Goal: Task Accomplishment & Management: Manage account settings

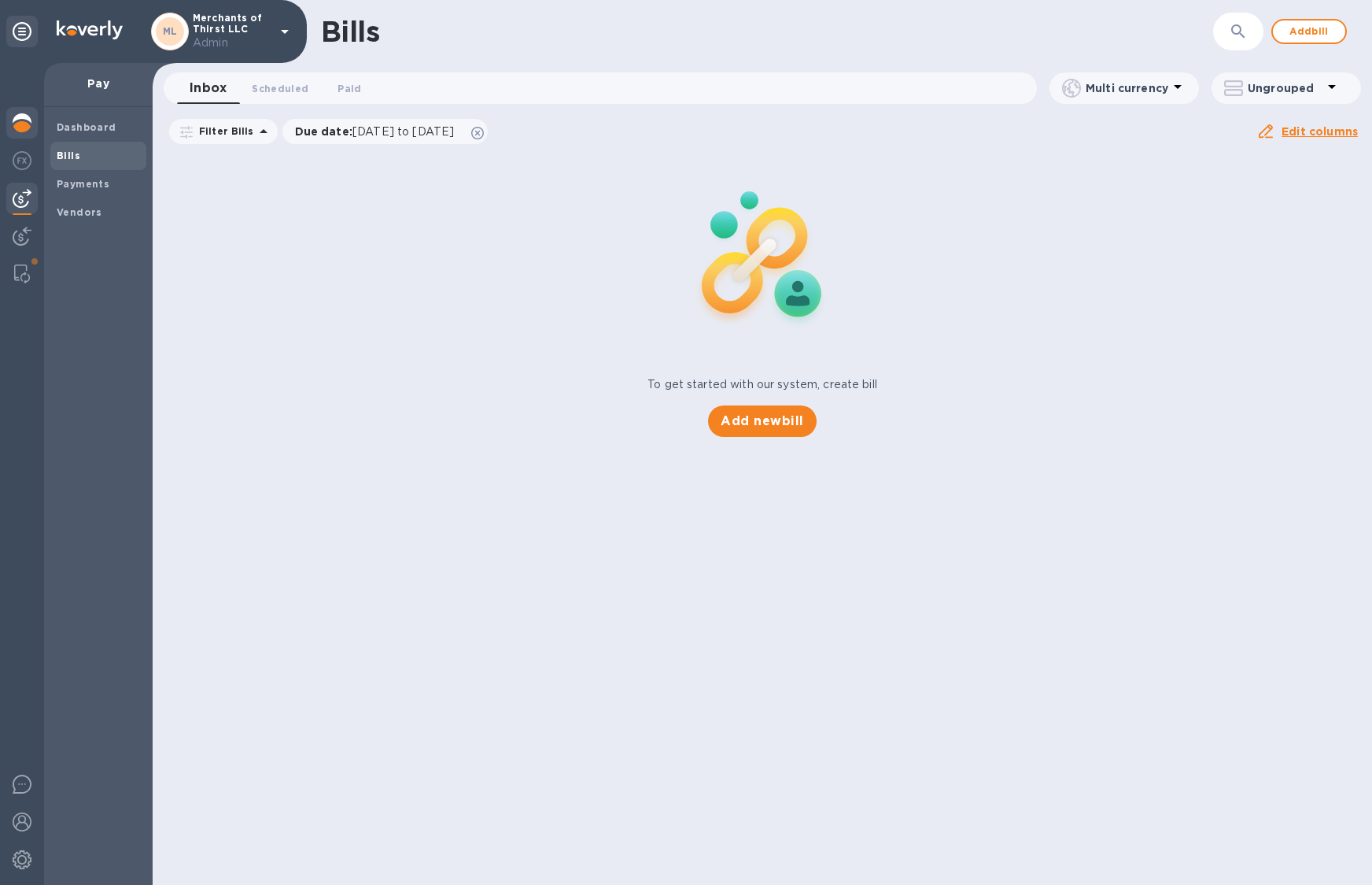
click at [26, 120] on img at bounding box center [21, 123] width 18 height 18
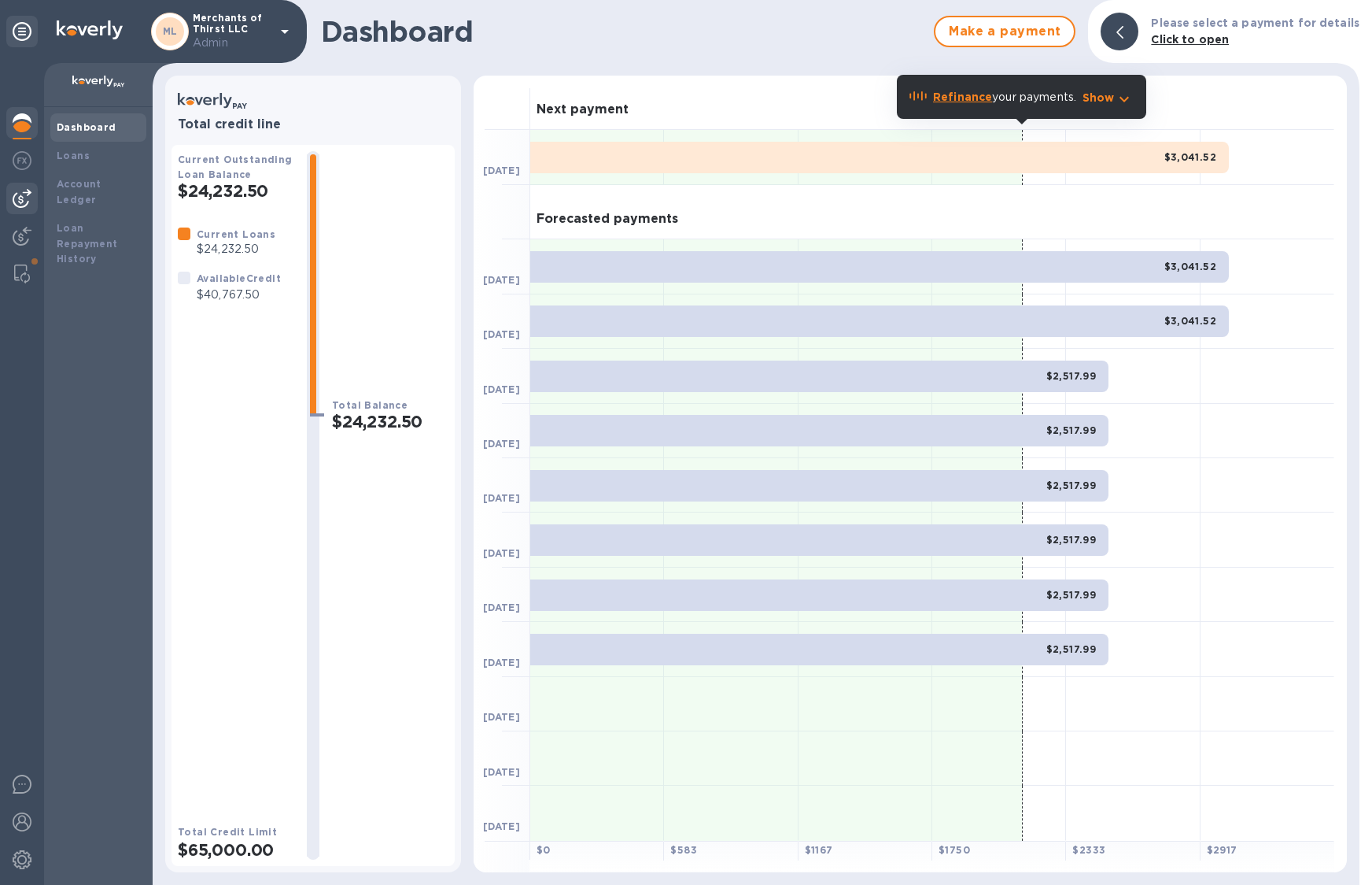
click at [25, 191] on img at bounding box center [21, 197] width 18 height 18
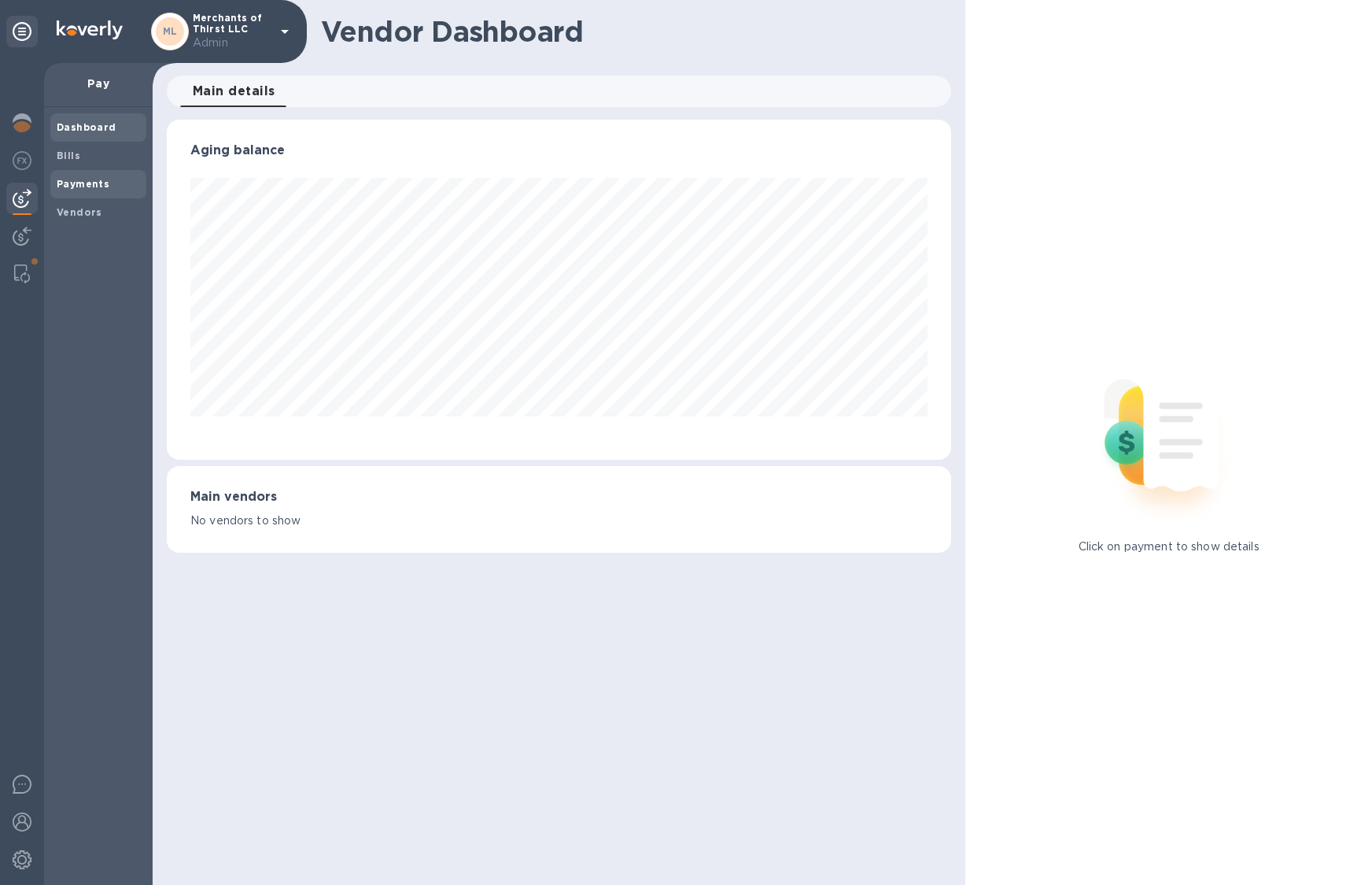
scroll to position [340, 785]
click at [95, 189] on span "Payments" at bounding box center [83, 184] width 53 height 16
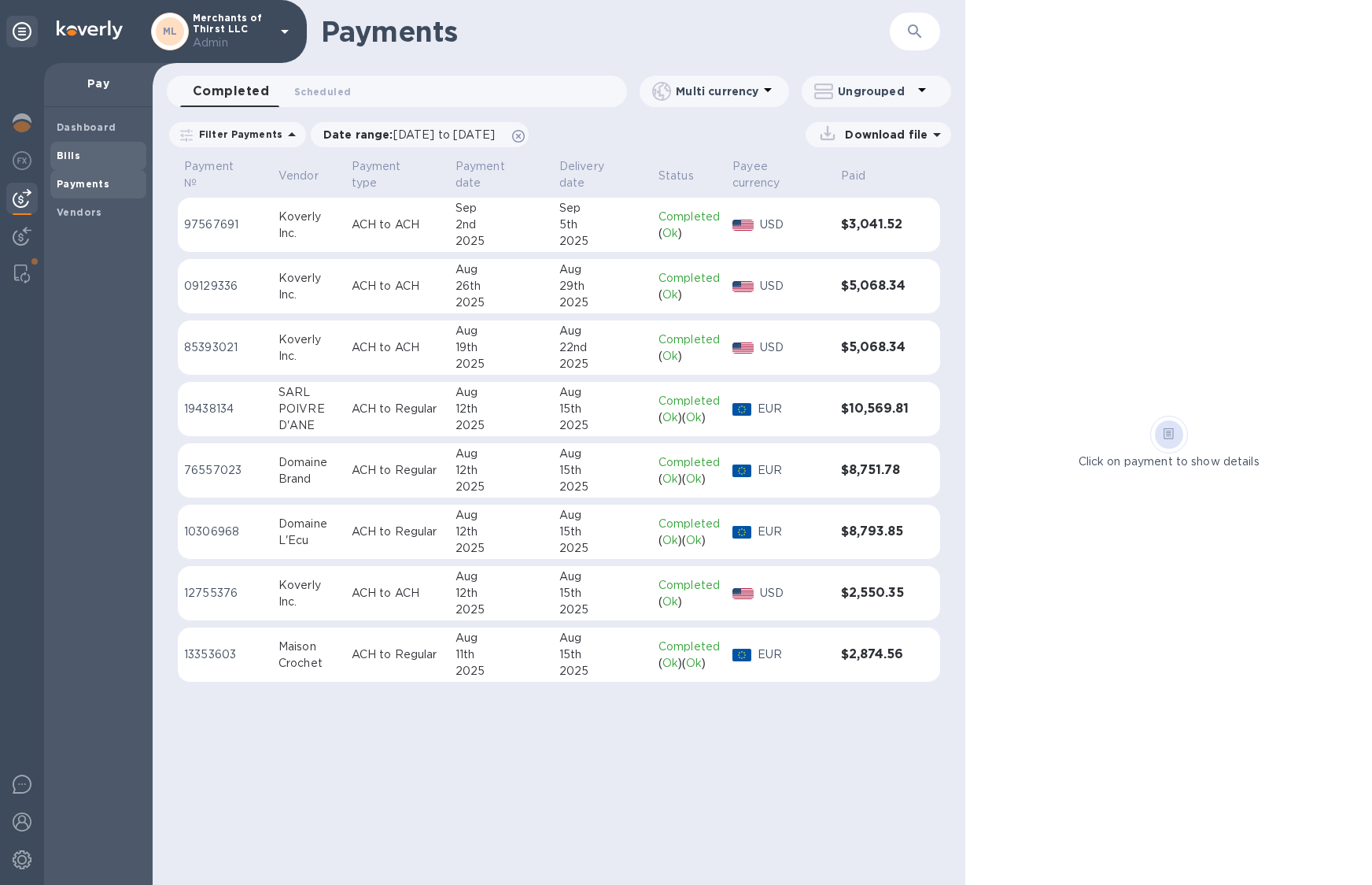
click at [81, 166] on div "Bills" at bounding box center [98, 156] width 96 height 28
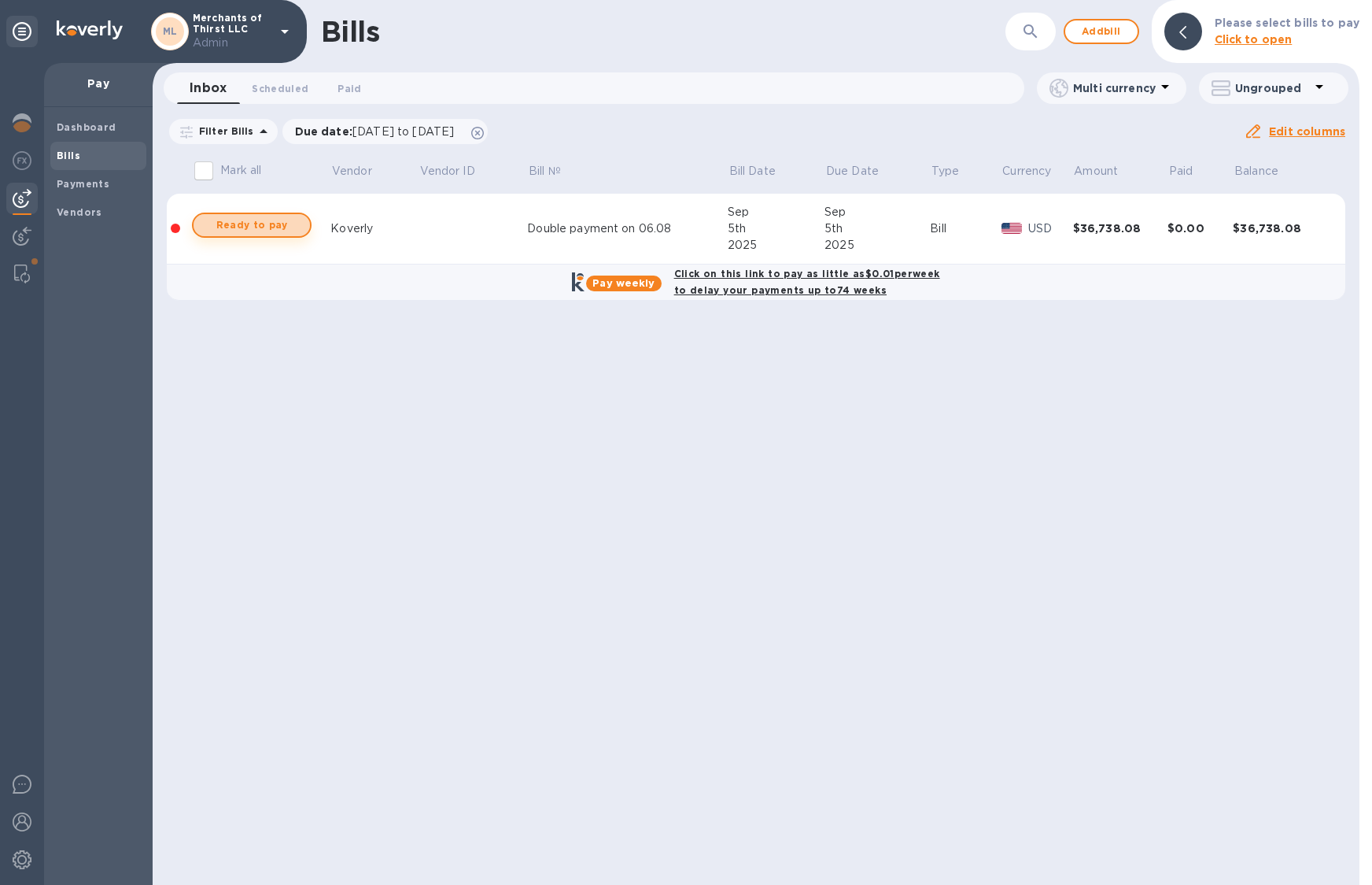
click at [264, 225] on span "Ready to pay" at bounding box center [252, 225] width 91 height 18
checkbox input "true"
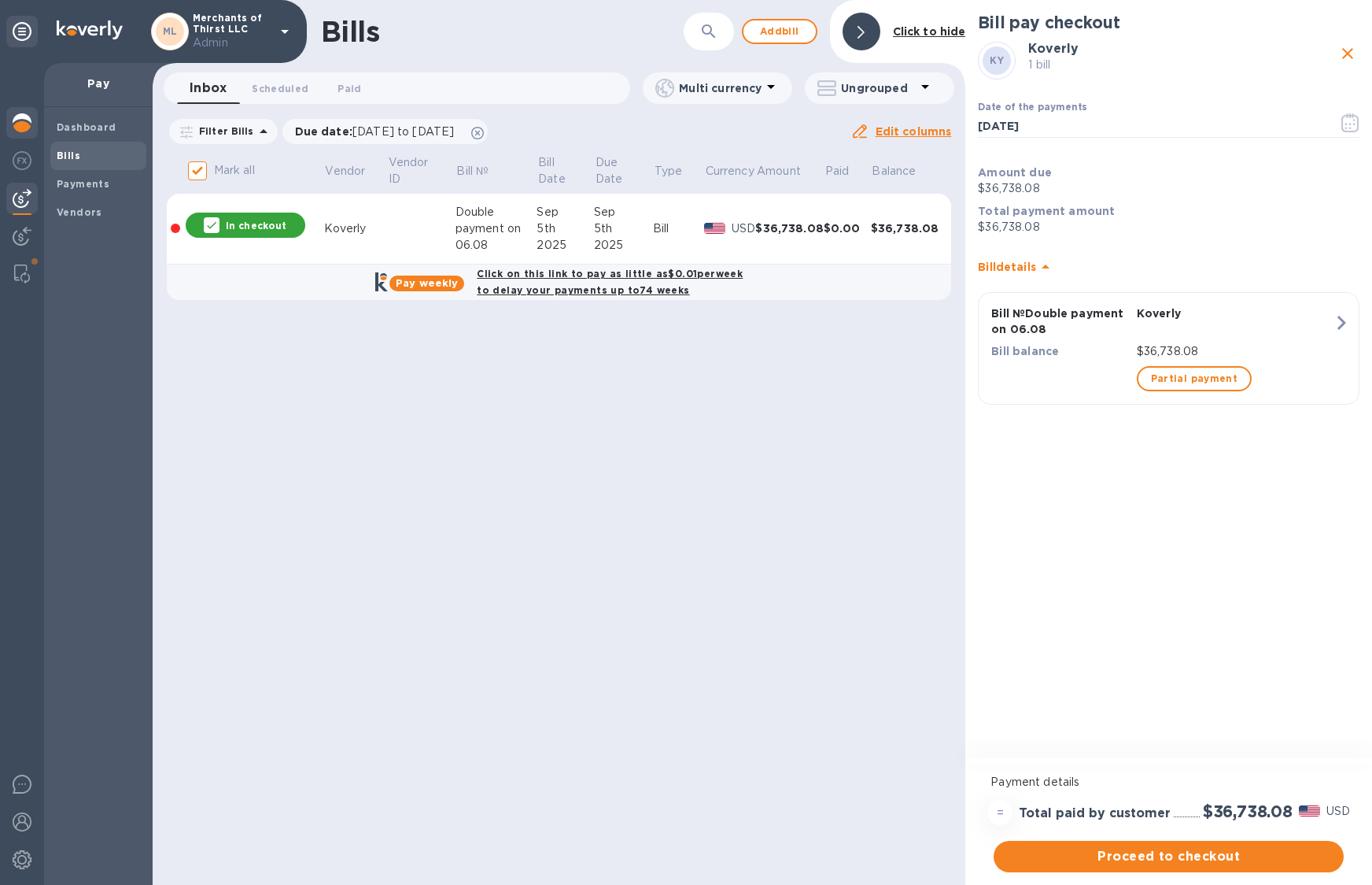
click at [11, 133] on div at bounding box center [21, 124] width 31 height 35
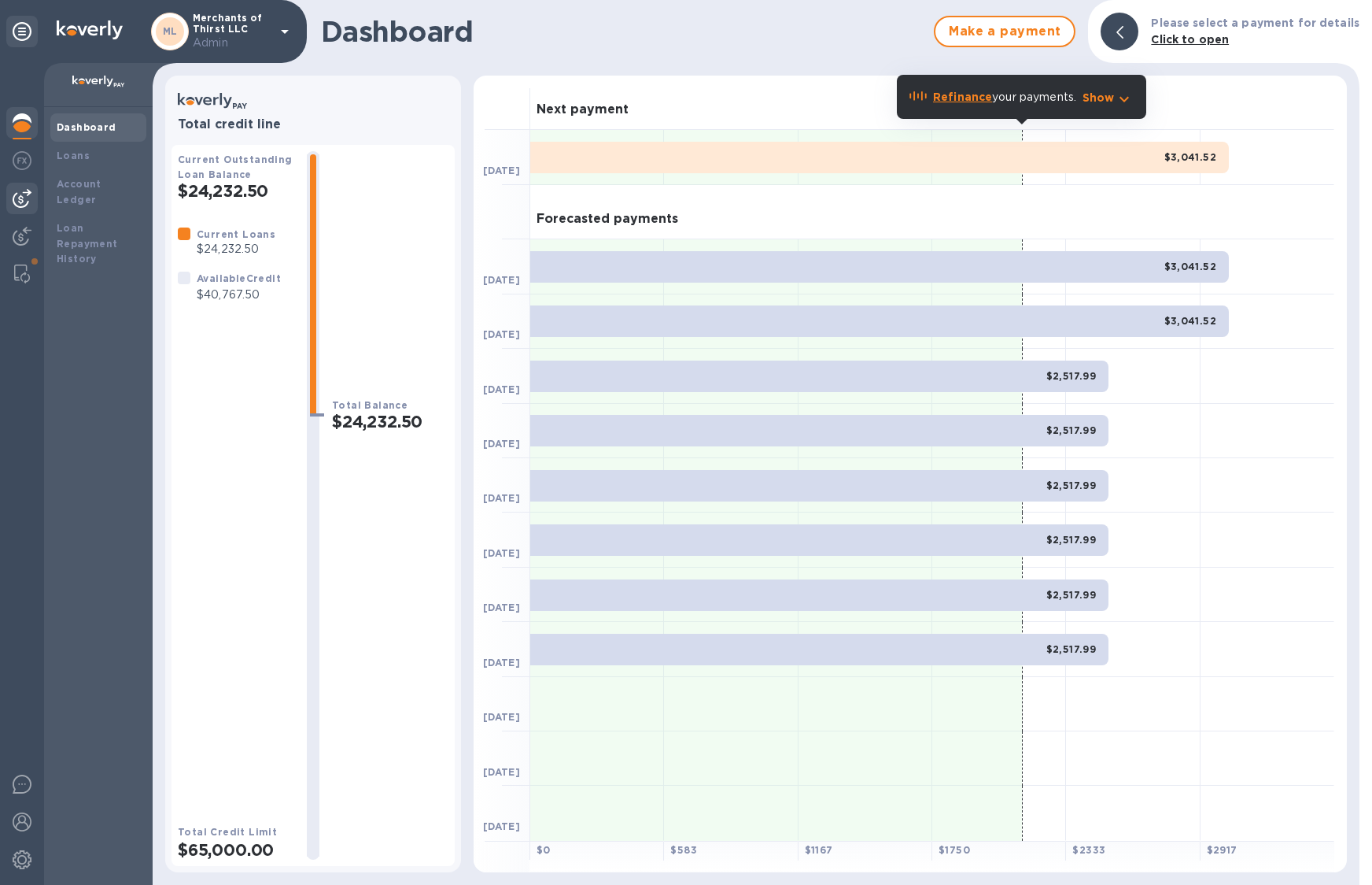
click at [28, 199] on img at bounding box center [21, 197] width 18 height 18
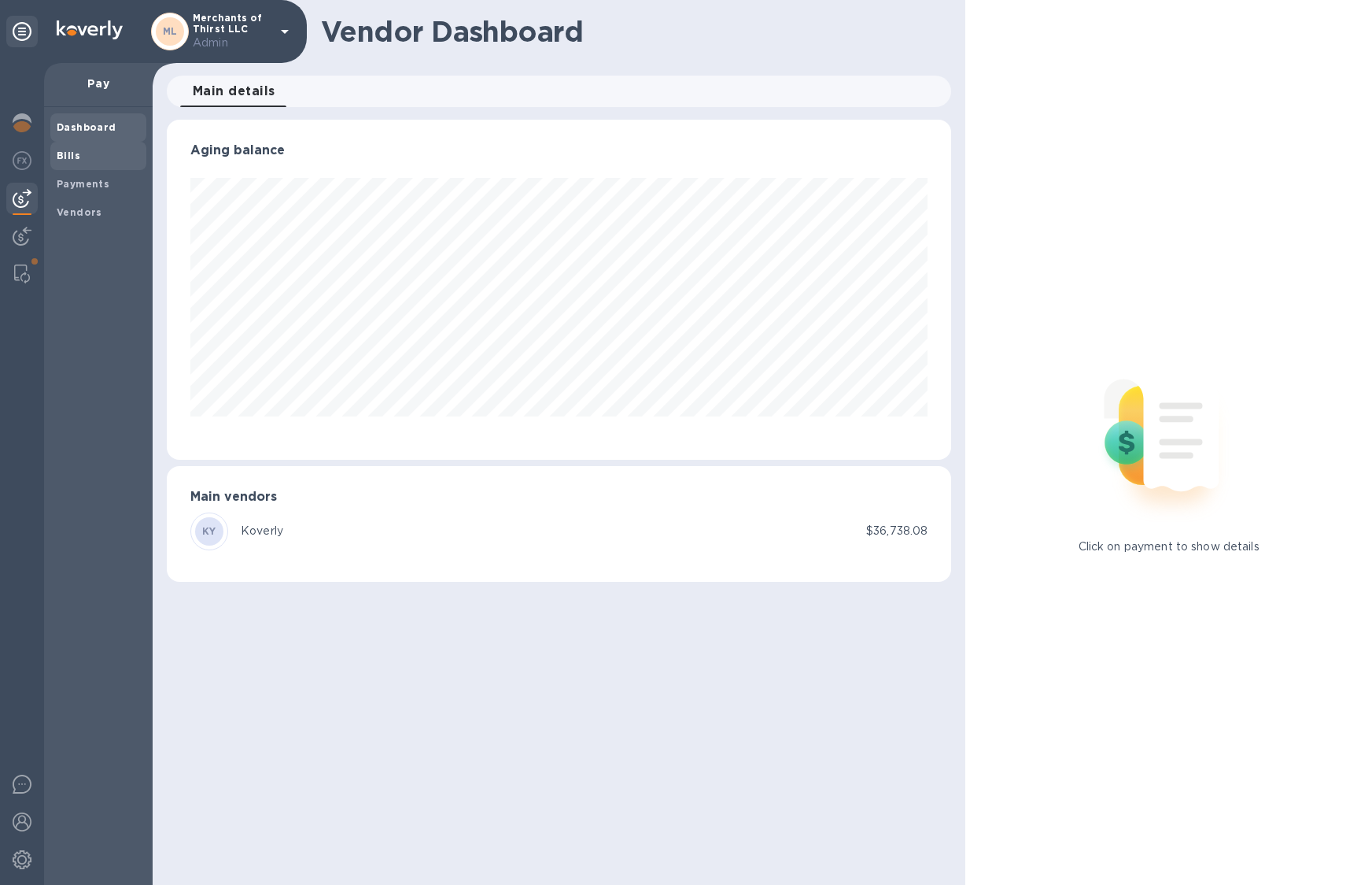
click at [68, 154] on b "Bills" at bounding box center [68, 156] width 23 height 12
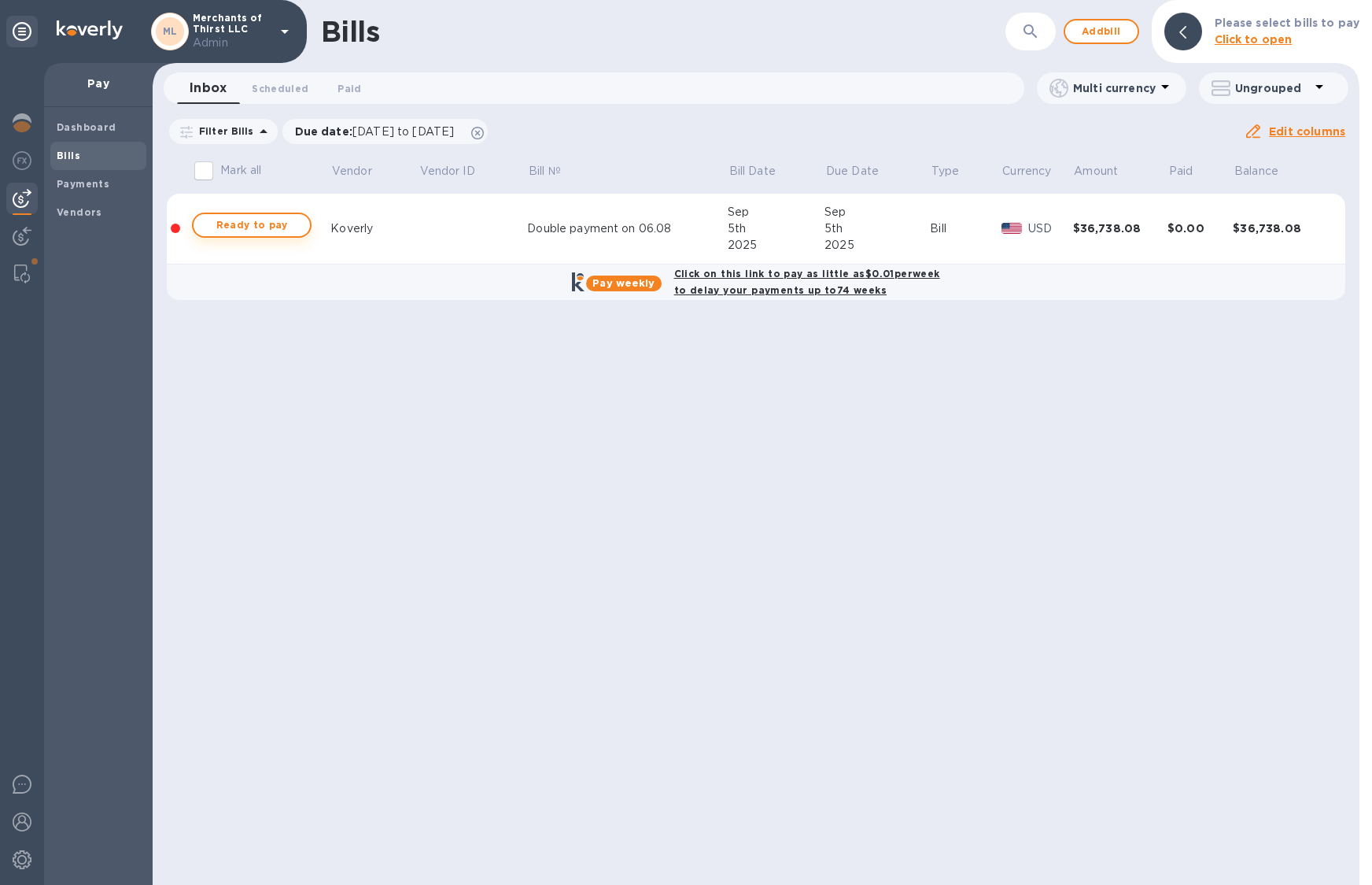
click at [280, 227] on span "Ready to pay" at bounding box center [252, 225] width 91 height 18
checkbox input "true"
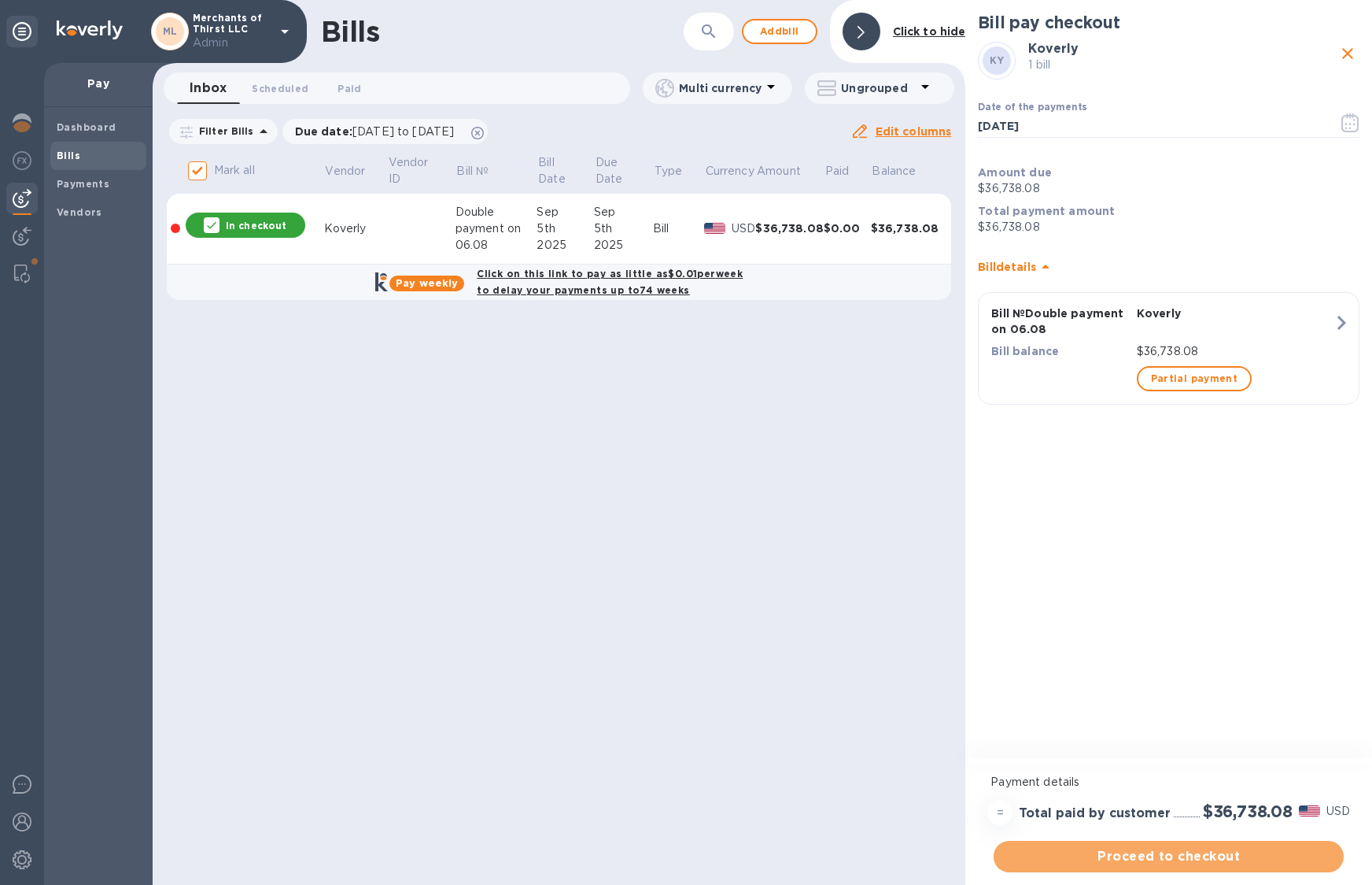
click at [1177, 861] on span "Proceed to checkout" at bounding box center [1169, 856] width 325 height 18
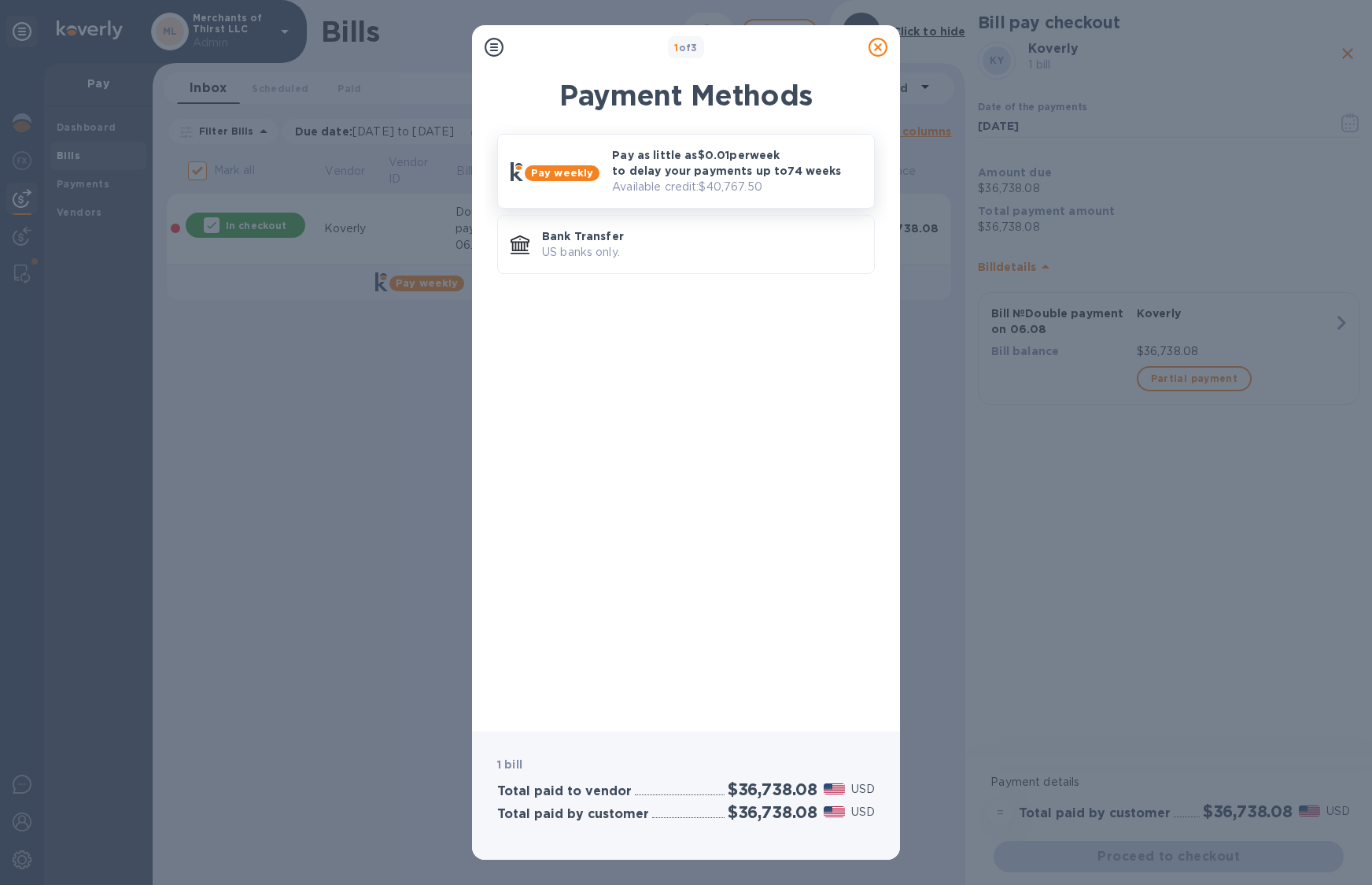
click at [792, 150] on p "Pay as little as $0.01 per week to delay your payments up to 74 weeks" at bounding box center [737, 162] width 250 height 31
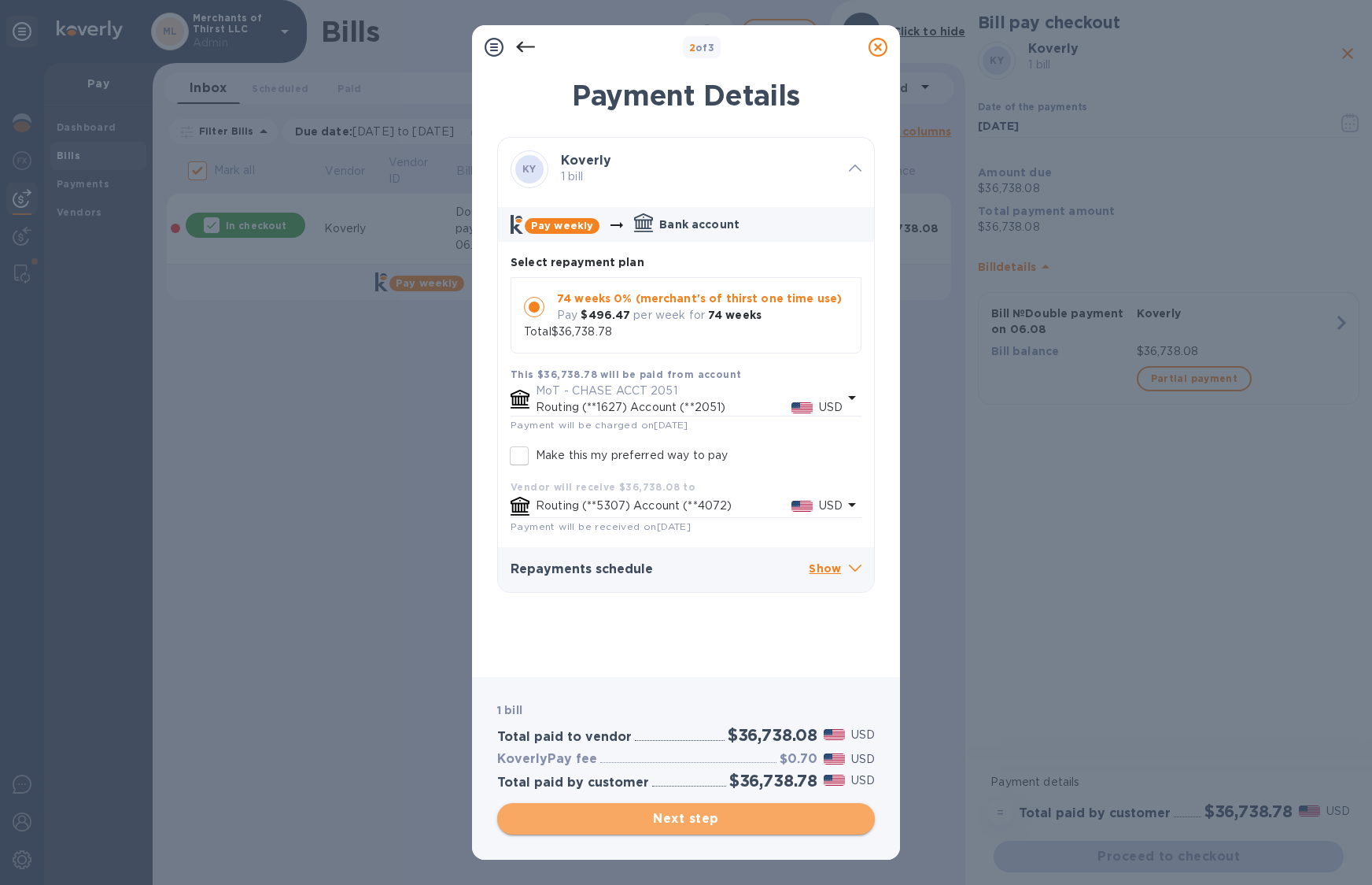
click at [752, 813] on span "Next step" at bounding box center [686, 818] width 353 height 18
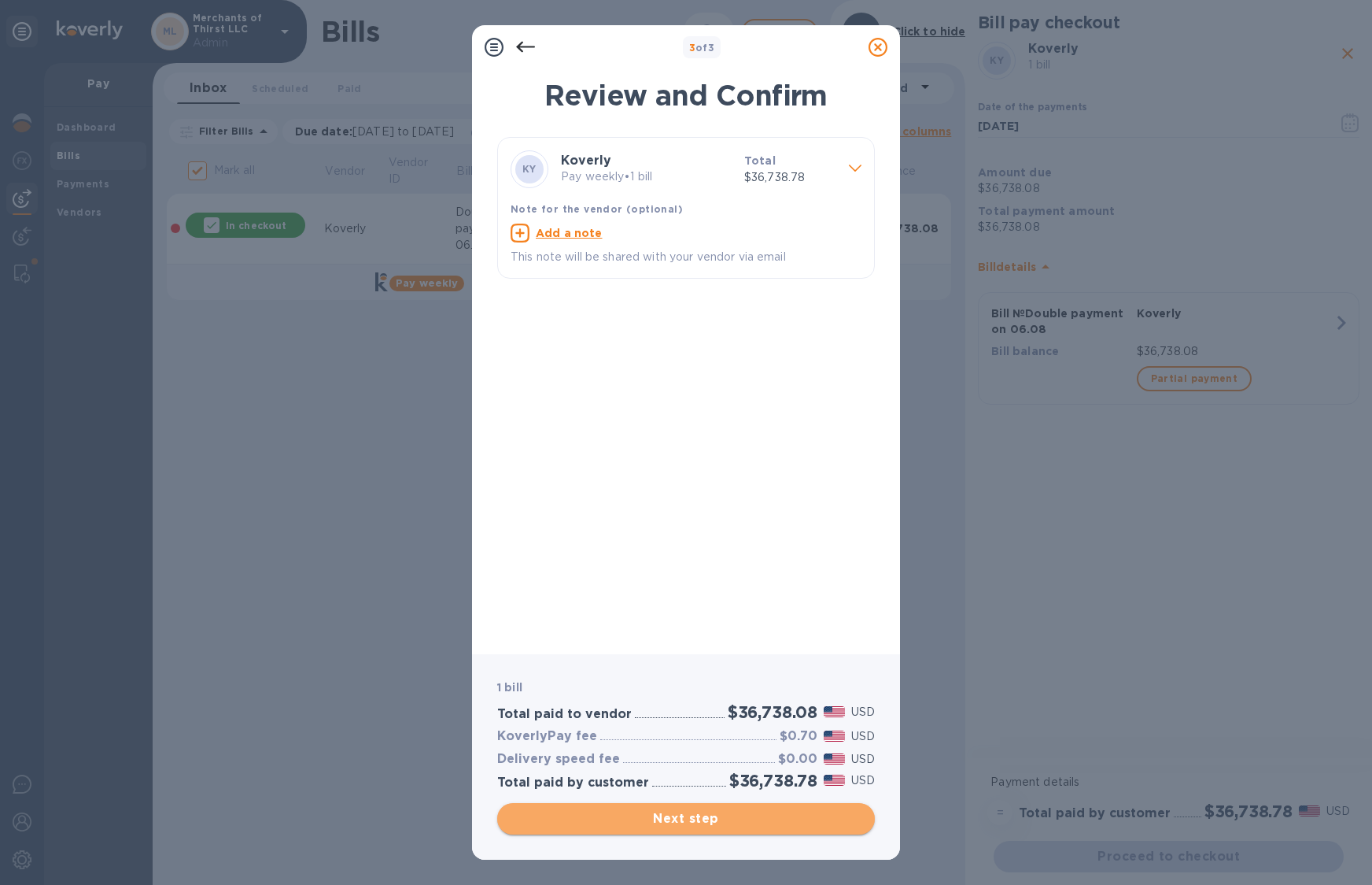
click at [753, 813] on span "Next step" at bounding box center [686, 818] width 353 height 18
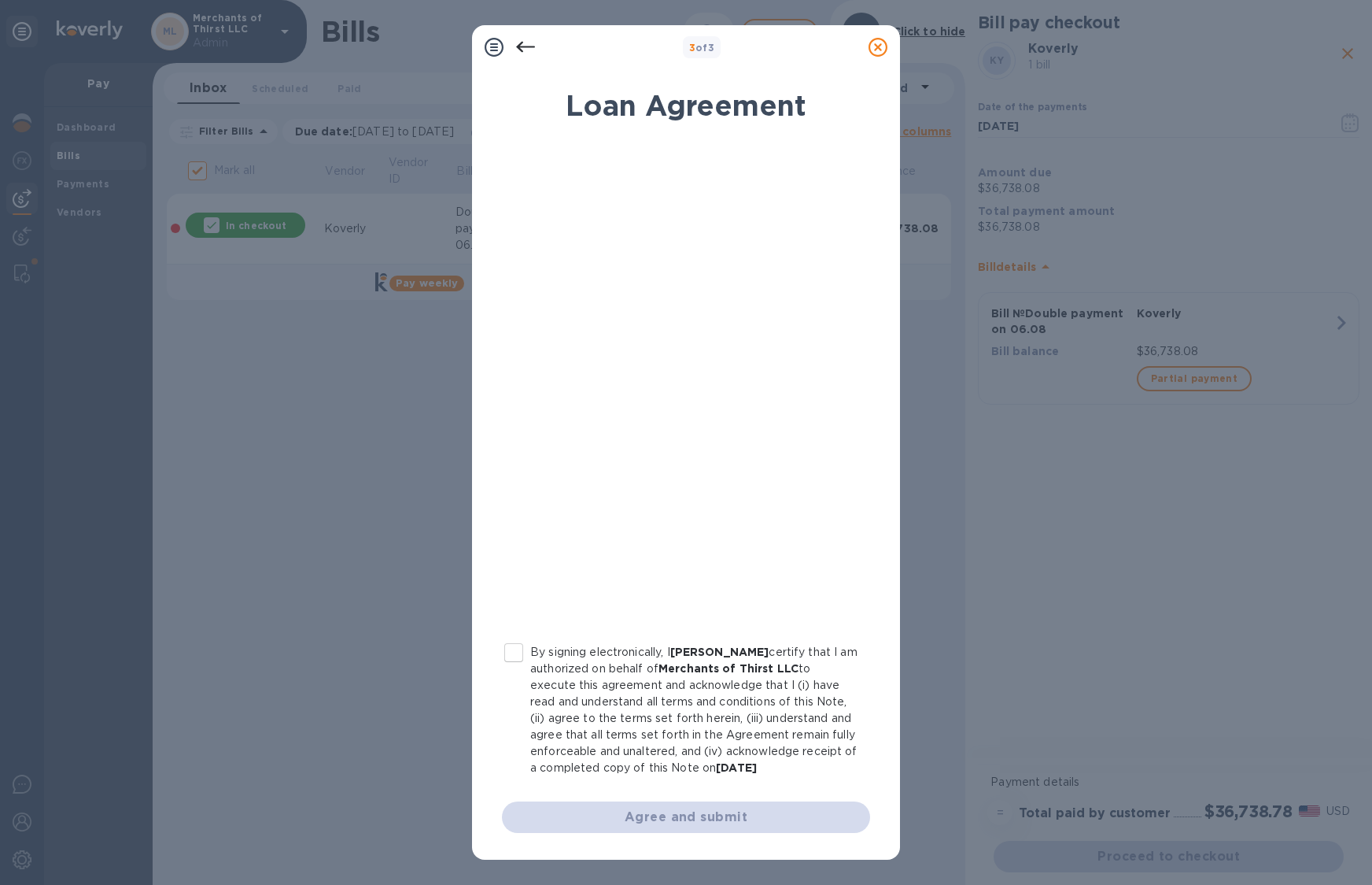
click at [513, 655] on input "By signing electronically, I Kayne Guzowski certify that I am authorized on beh…" at bounding box center [513, 653] width 33 height 33
checkbox input "true"
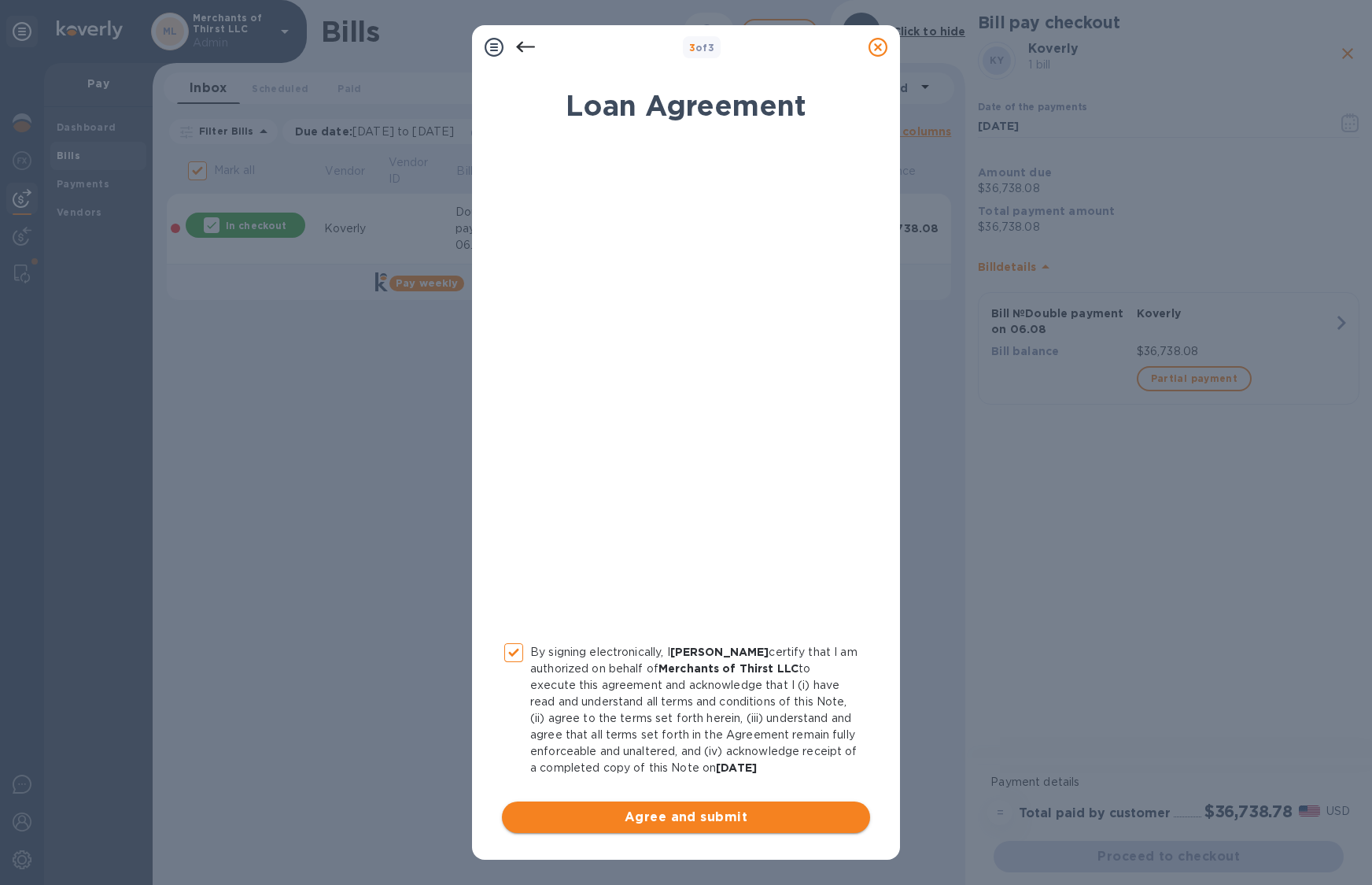
click at [620, 829] on button "Agree and submit" at bounding box center [686, 817] width 369 height 31
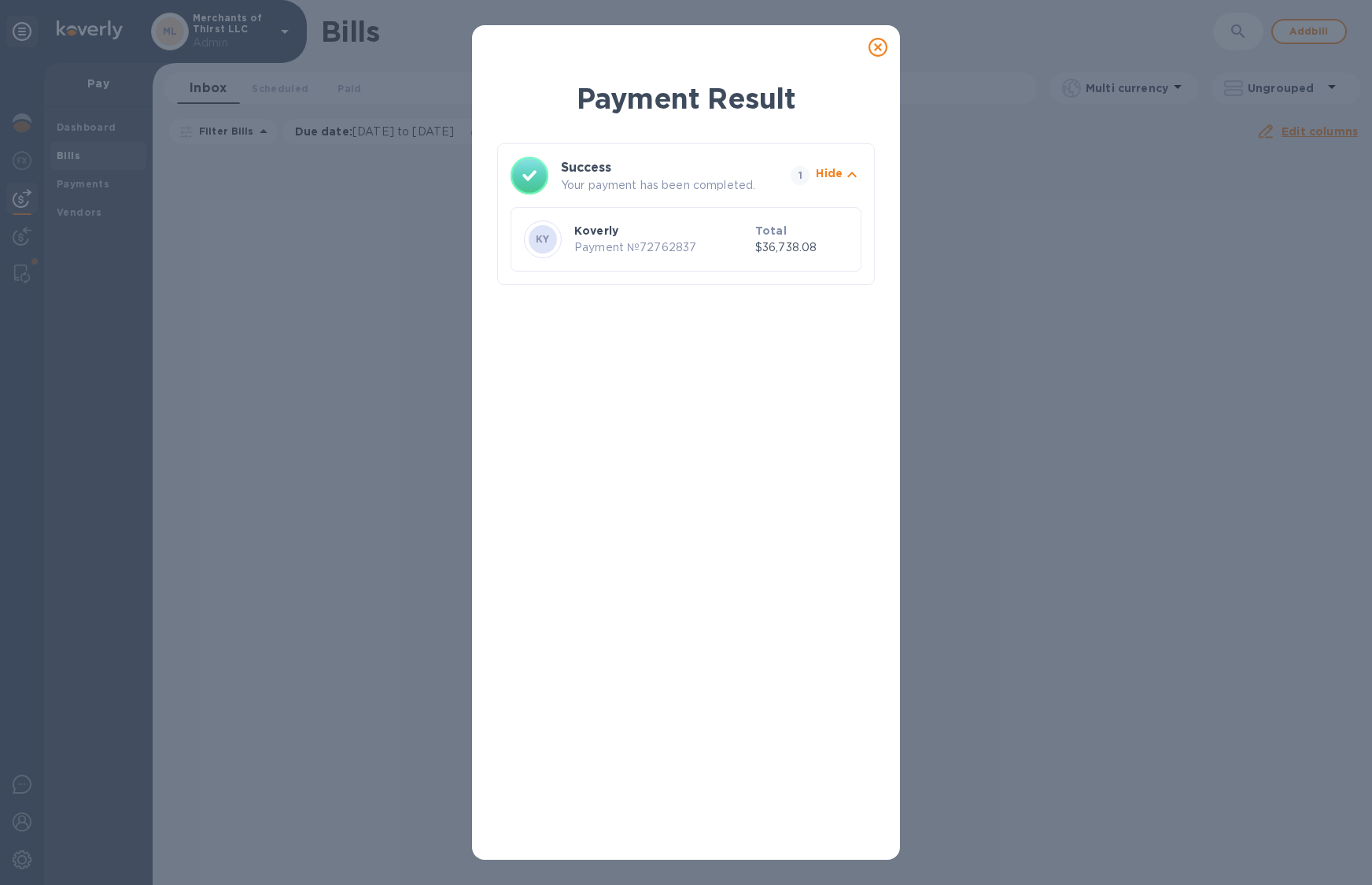
click at [880, 48] on icon at bounding box center [877, 47] width 18 height 18
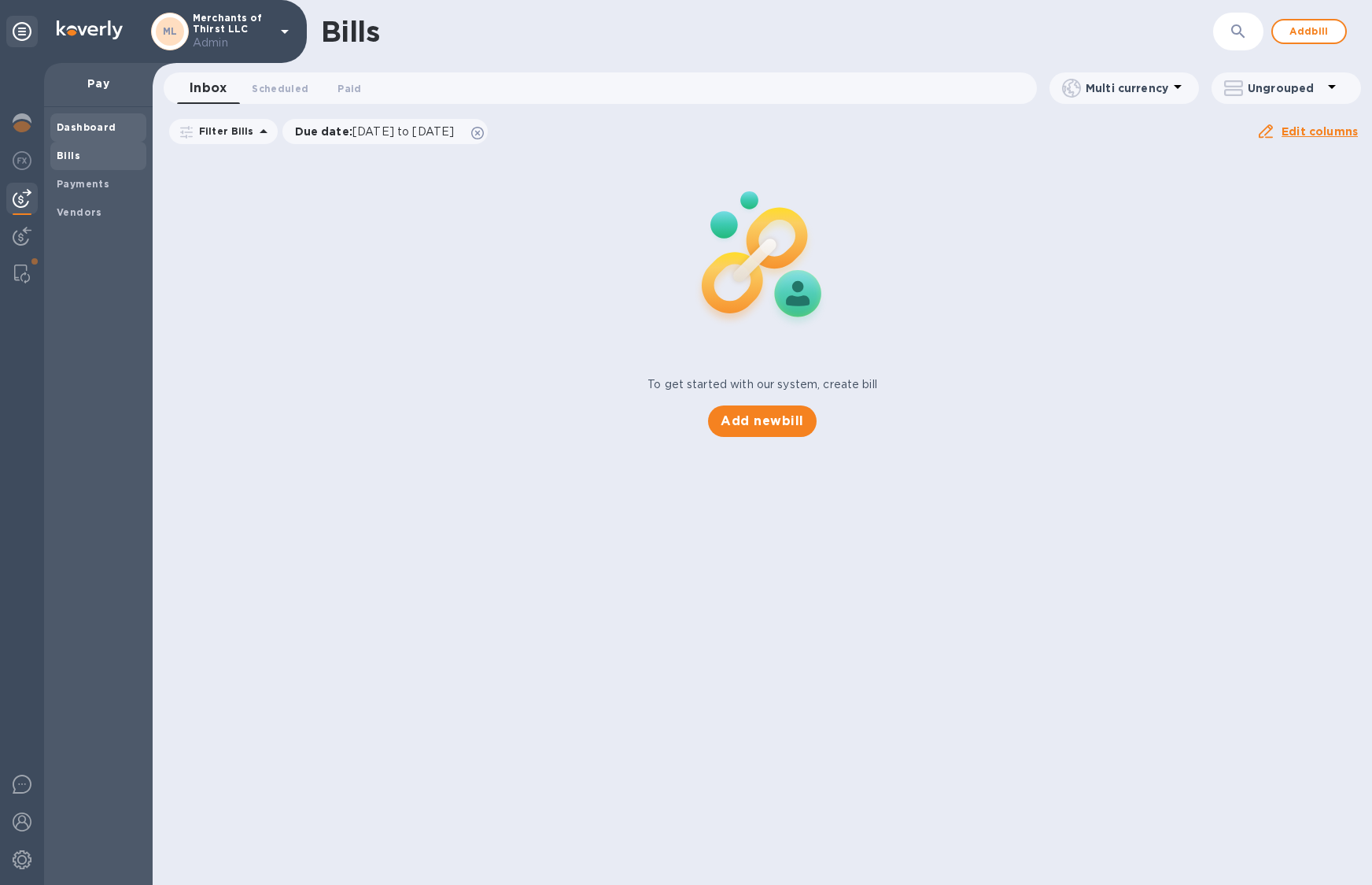
click at [70, 117] on div "Dashboard" at bounding box center [98, 127] width 96 height 28
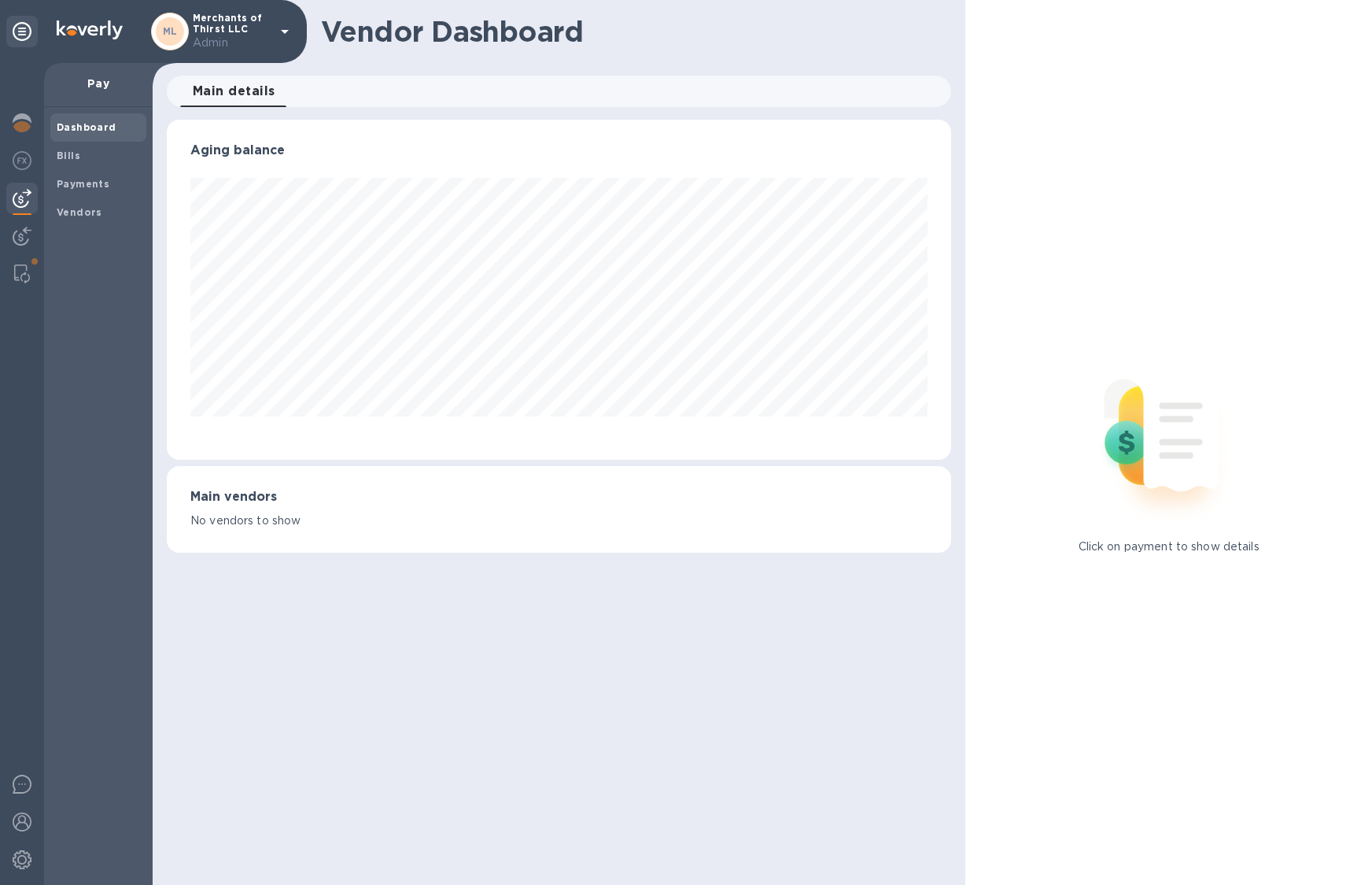
scroll to position [340, 785]
click at [18, 133] on div at bounding box center [21, 124] width 31 height 35
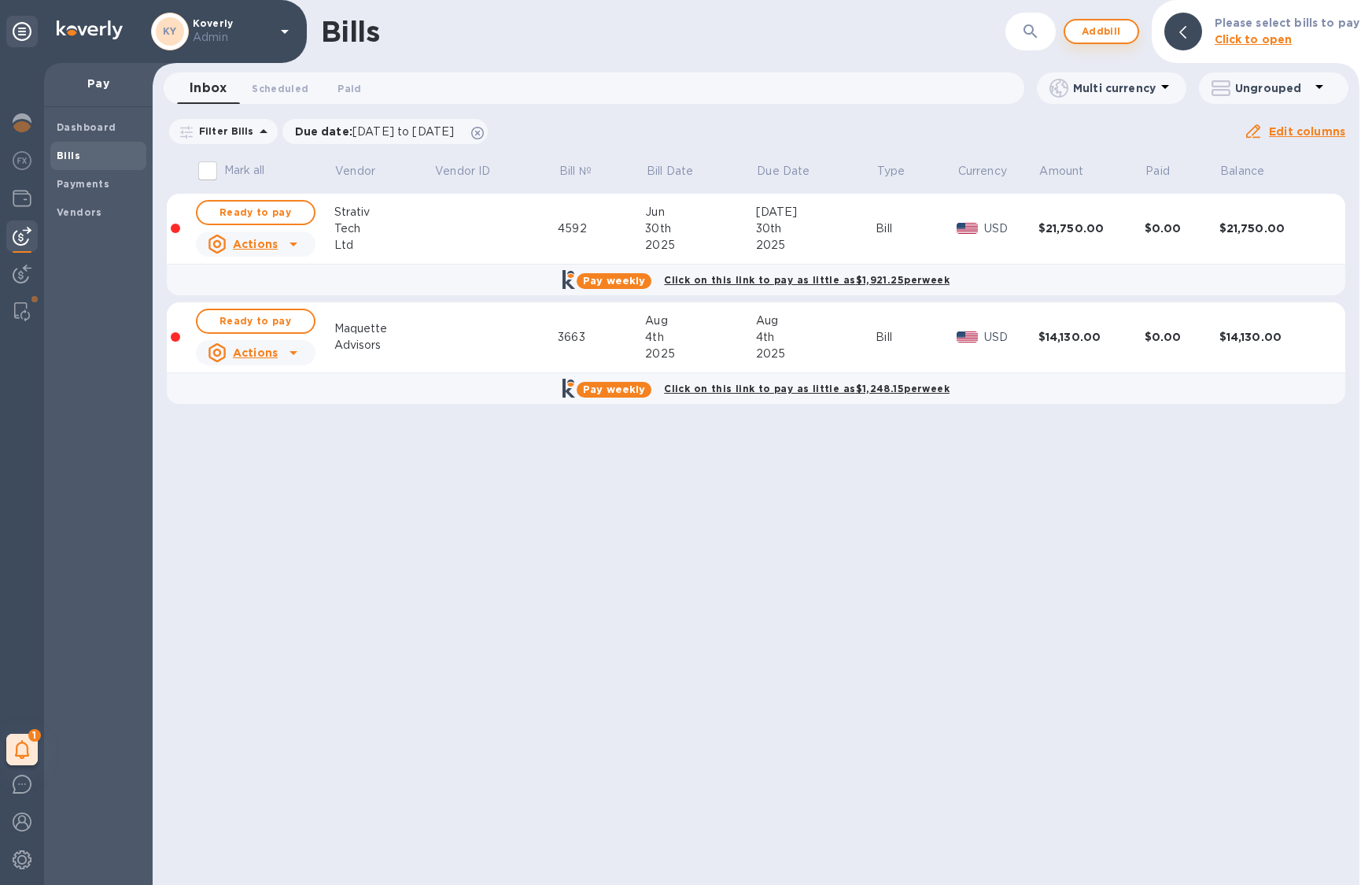
click at [1102, 31] on span "Add bill" at bounding box center [1102, 31] width 48 height 18
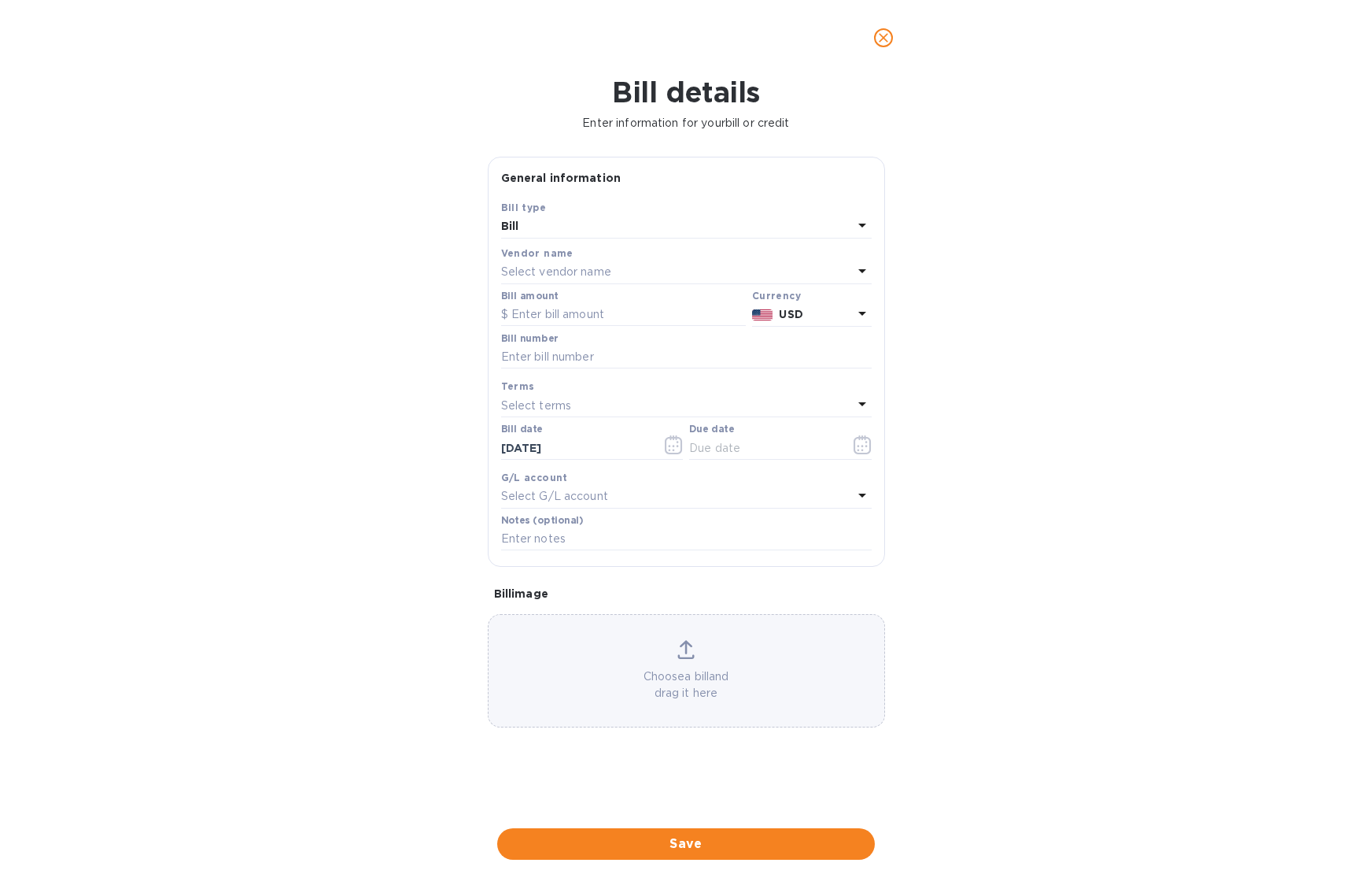
click at [607, 279] on p "Select vendor name" at bounding box center [555, 271] width 110 height 17
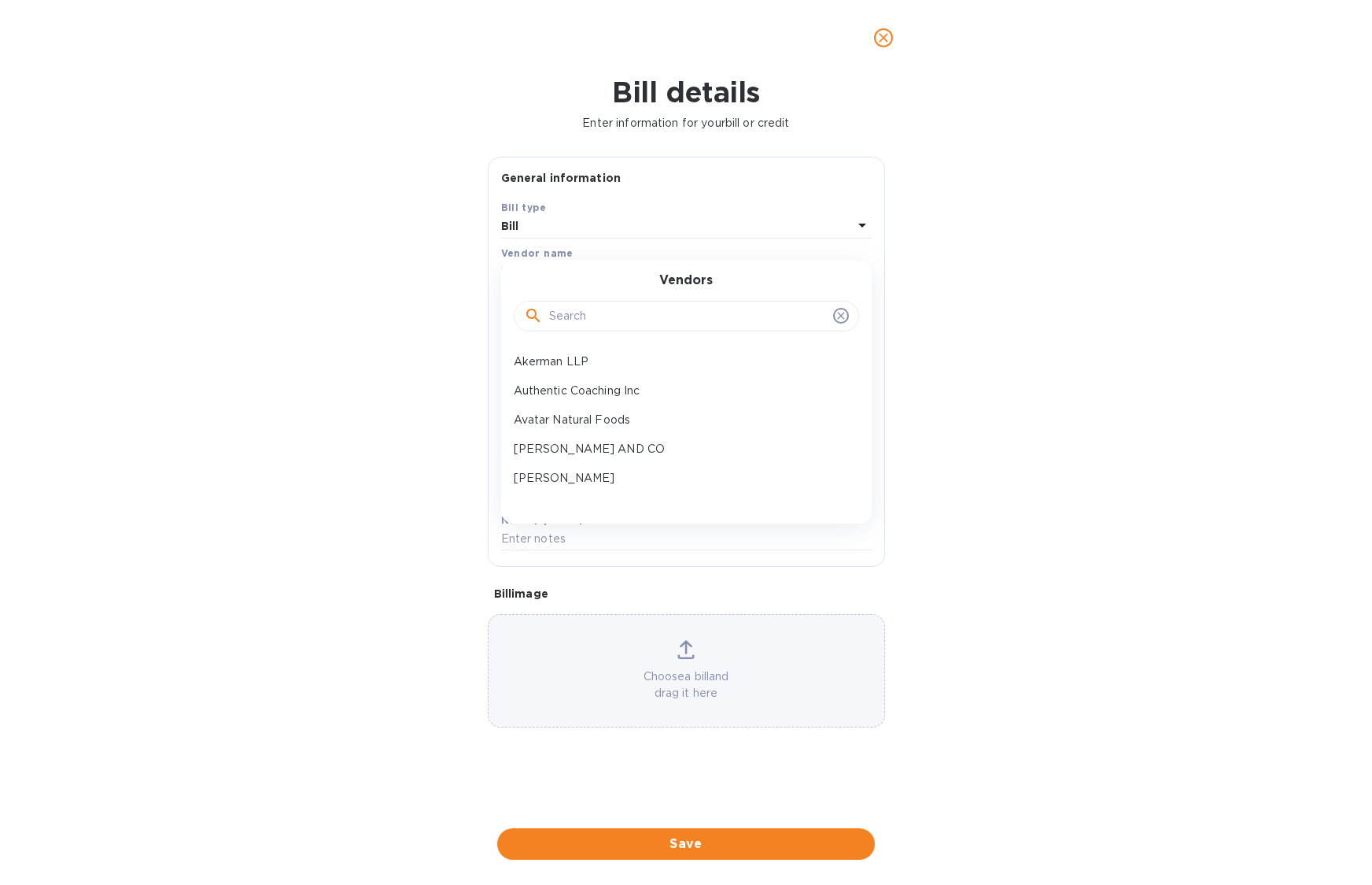
click at [607, 324] on input "text" at bounding box center [688, 316] width 278 height 23
click at [1111, 307] on div "Bill details Enter information for your bill or credit General information Save…" at bounding box center [686, 480] width 1372 height 809
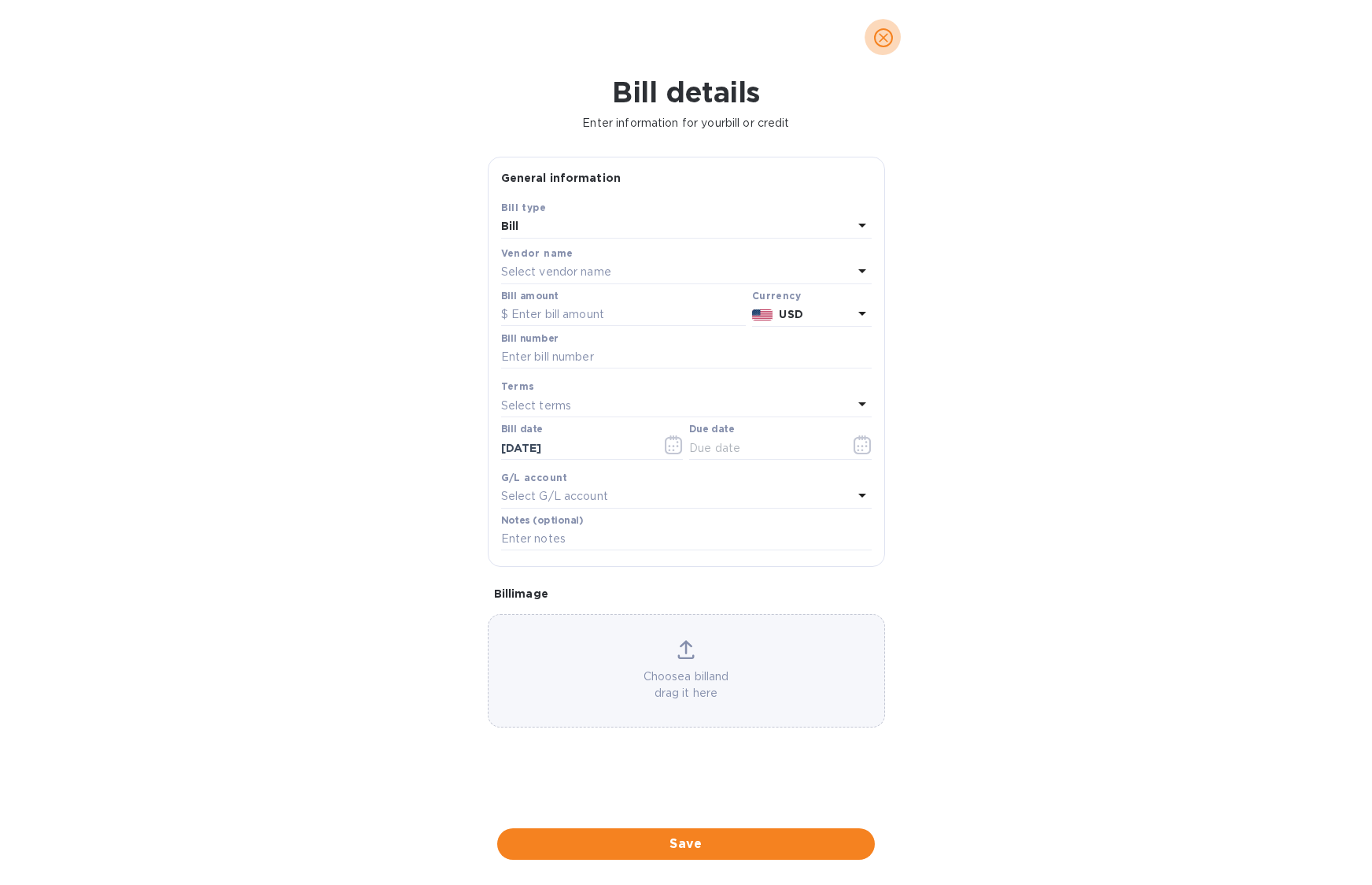
click at [882, 38] on icon "close" at bounding box center [884, 38] width 16 height 16
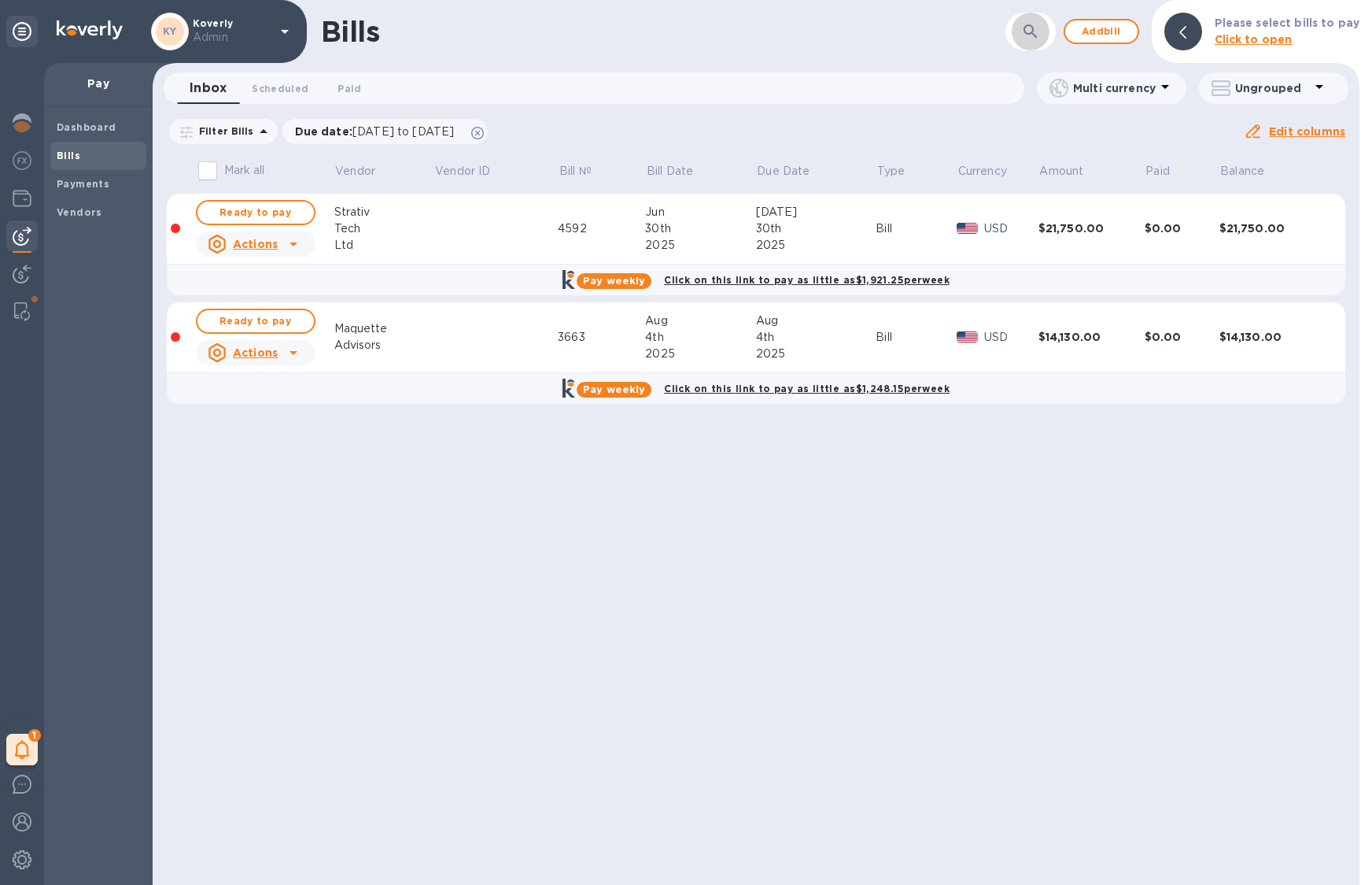
click at [1034, 33] on icon "button" at bounding box center [1031, 31] width 14 height 14
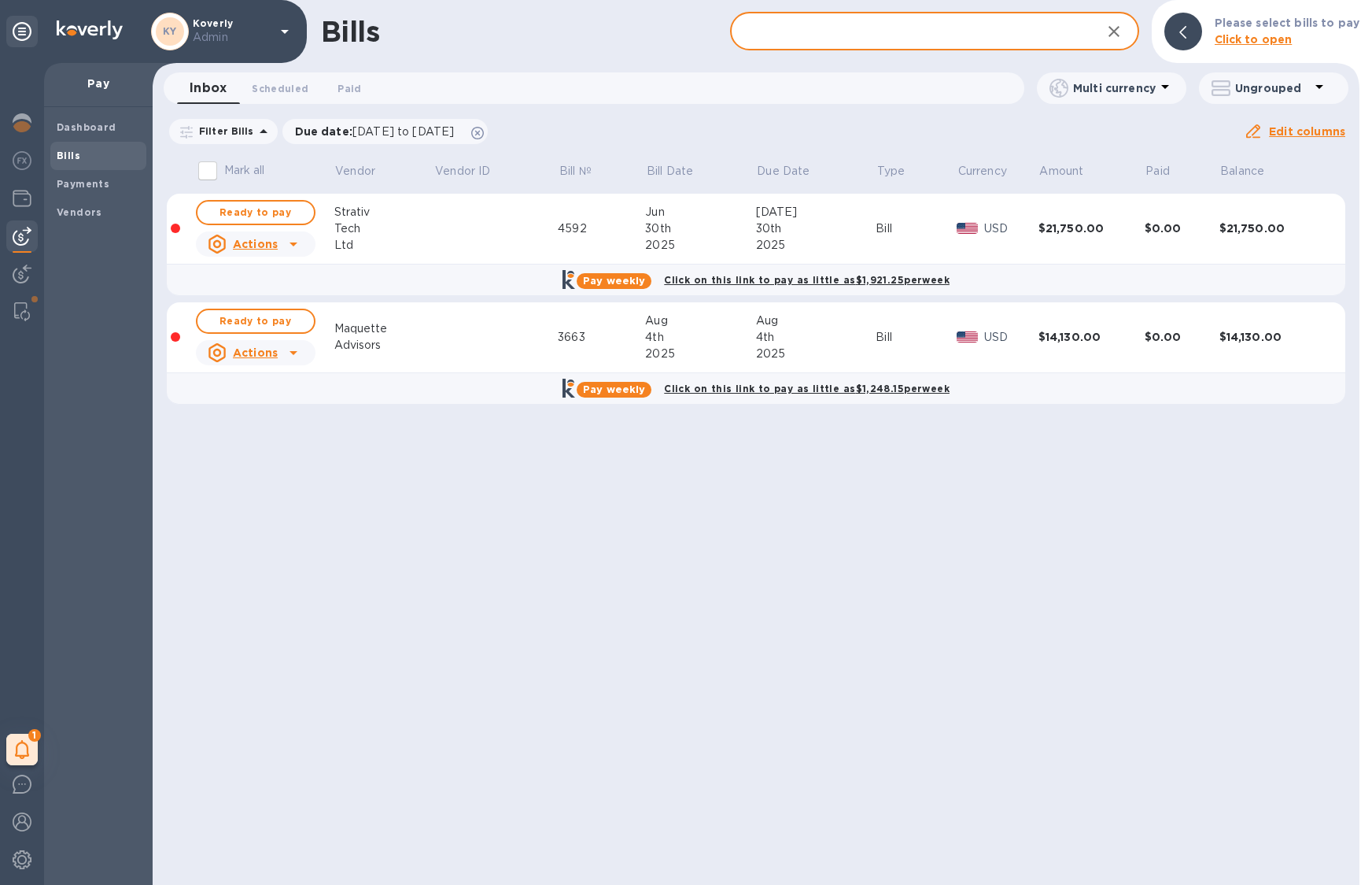
click at [890, 569] on div "Bills ​ Add bill Please select bills to pay Click to open Inbox 0 Scheduled 0 P…" at bounding box center [756, 442] width 1207 height 885
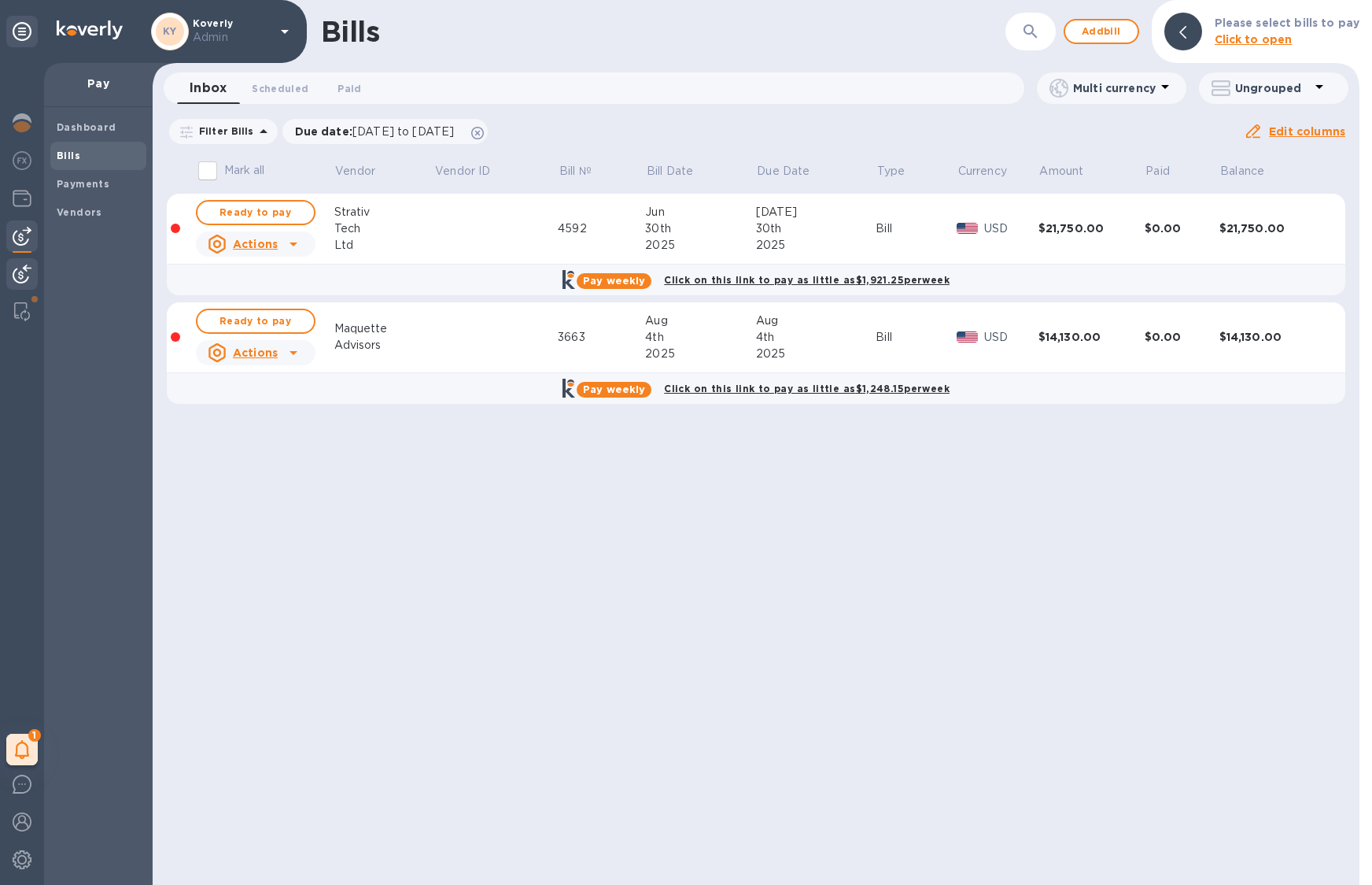
click at [33, 274] on div at bounding box center [21, 275] width 31 height 35
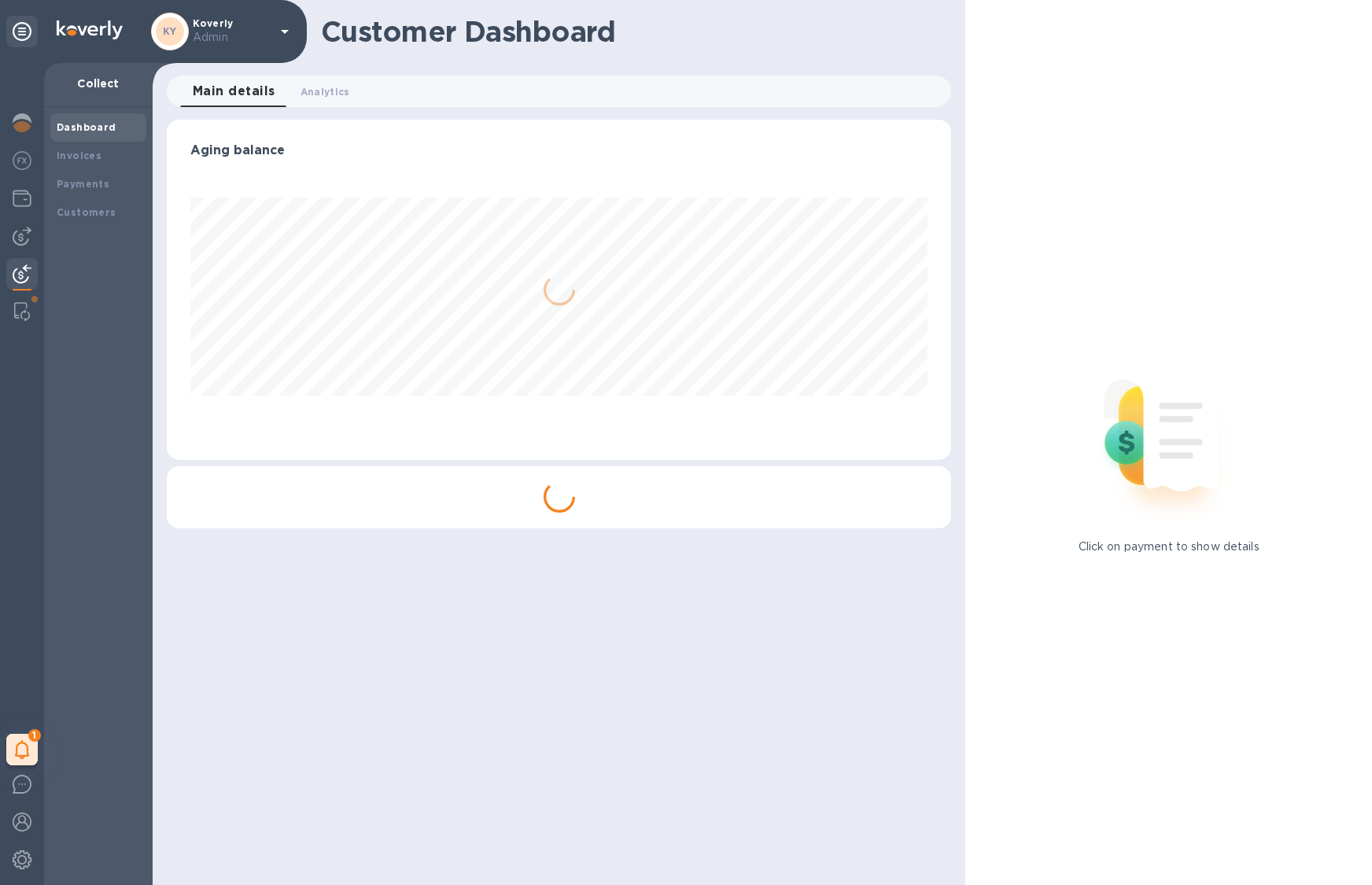
scroll to position [340, 778]
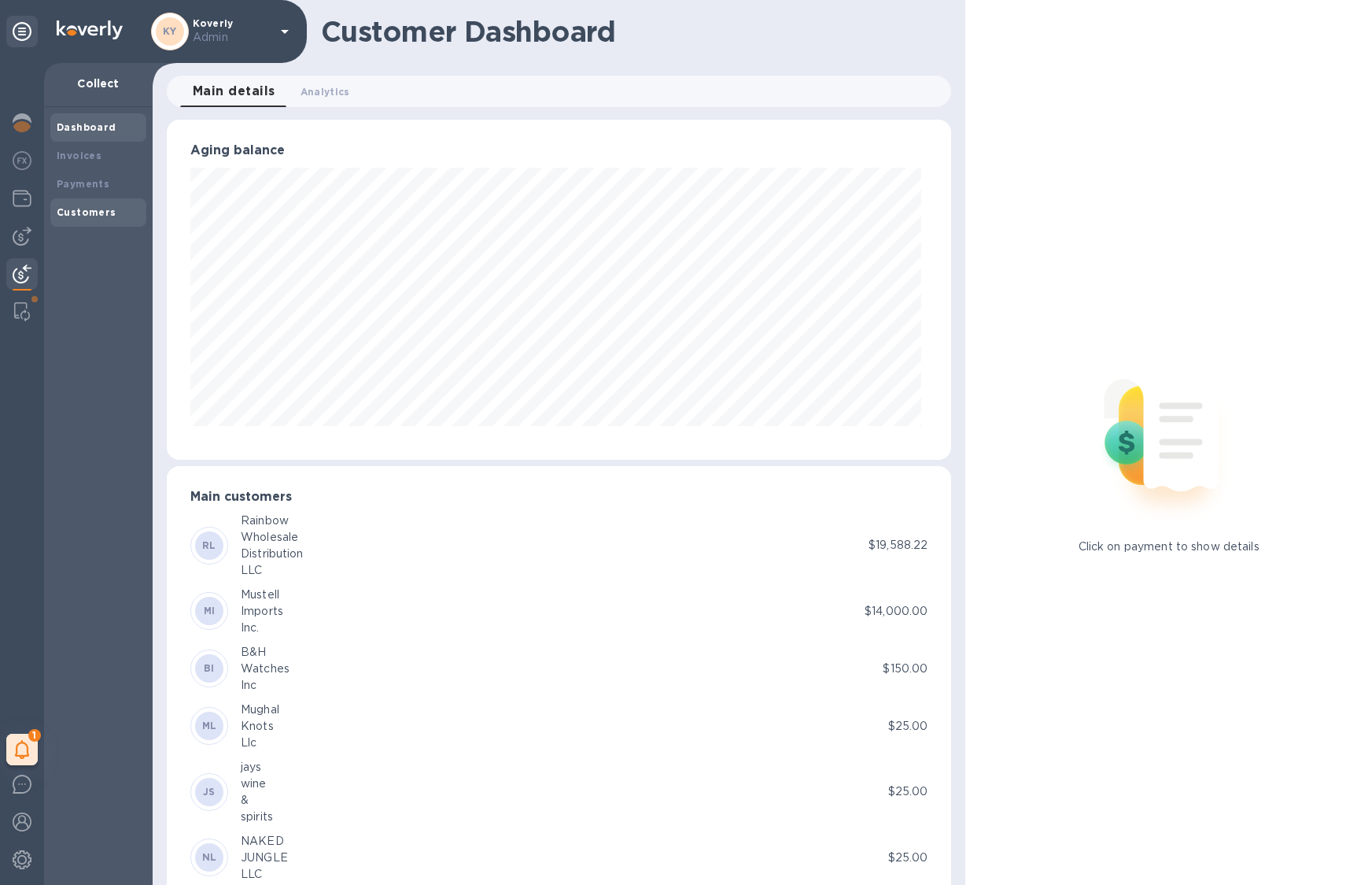
click at [82, 212] on b "Customers" at bounding box center [87, 212] width 60 height 12
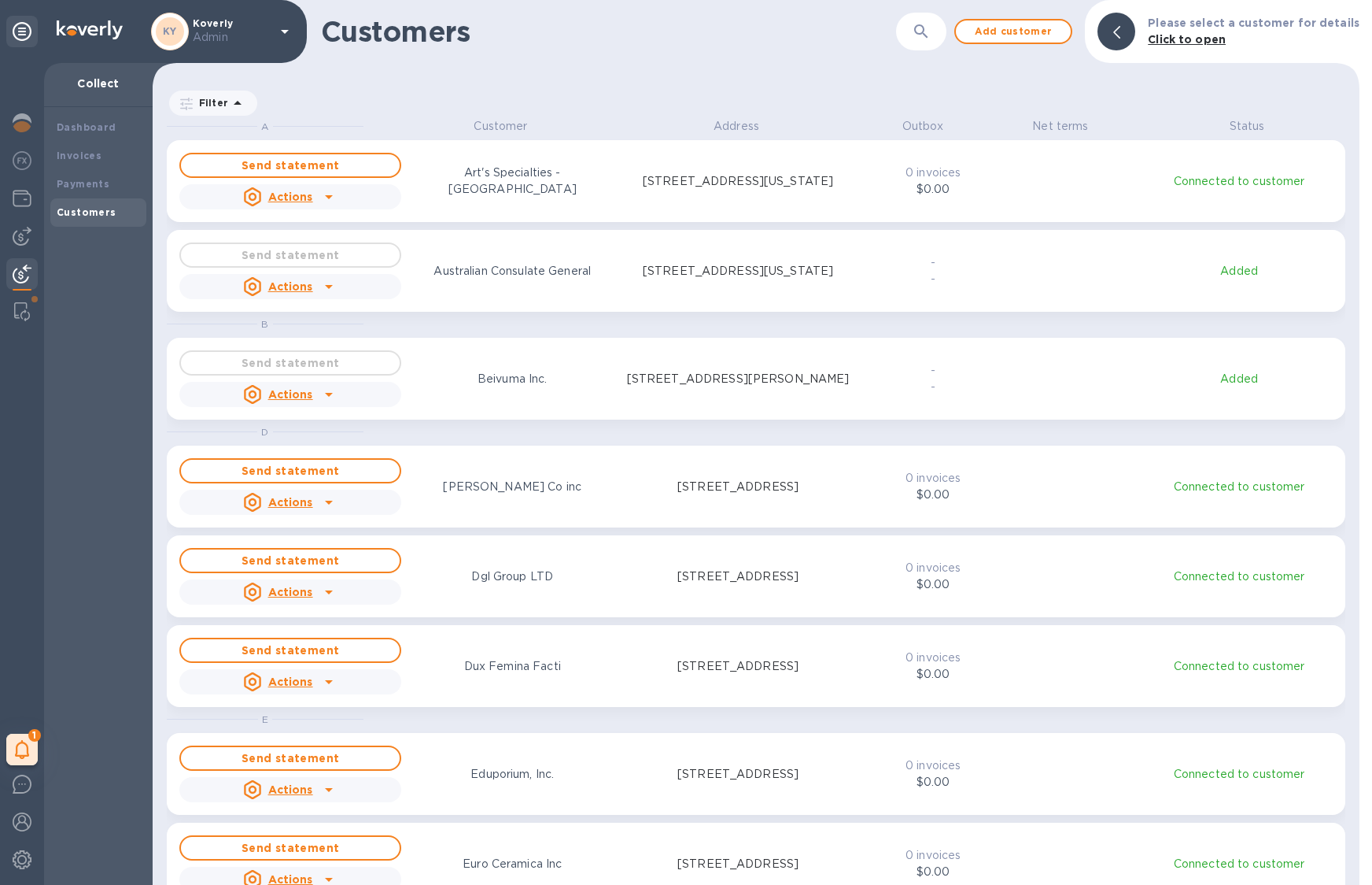
click at [958, 33] on div "Customers ​ Add customer Please select a customer for details Click to open" at bounding box center [756, 31] width 1207 height 63
click at [934, 44] on button "button" at bounding box center [921, 31] width 38 height 38
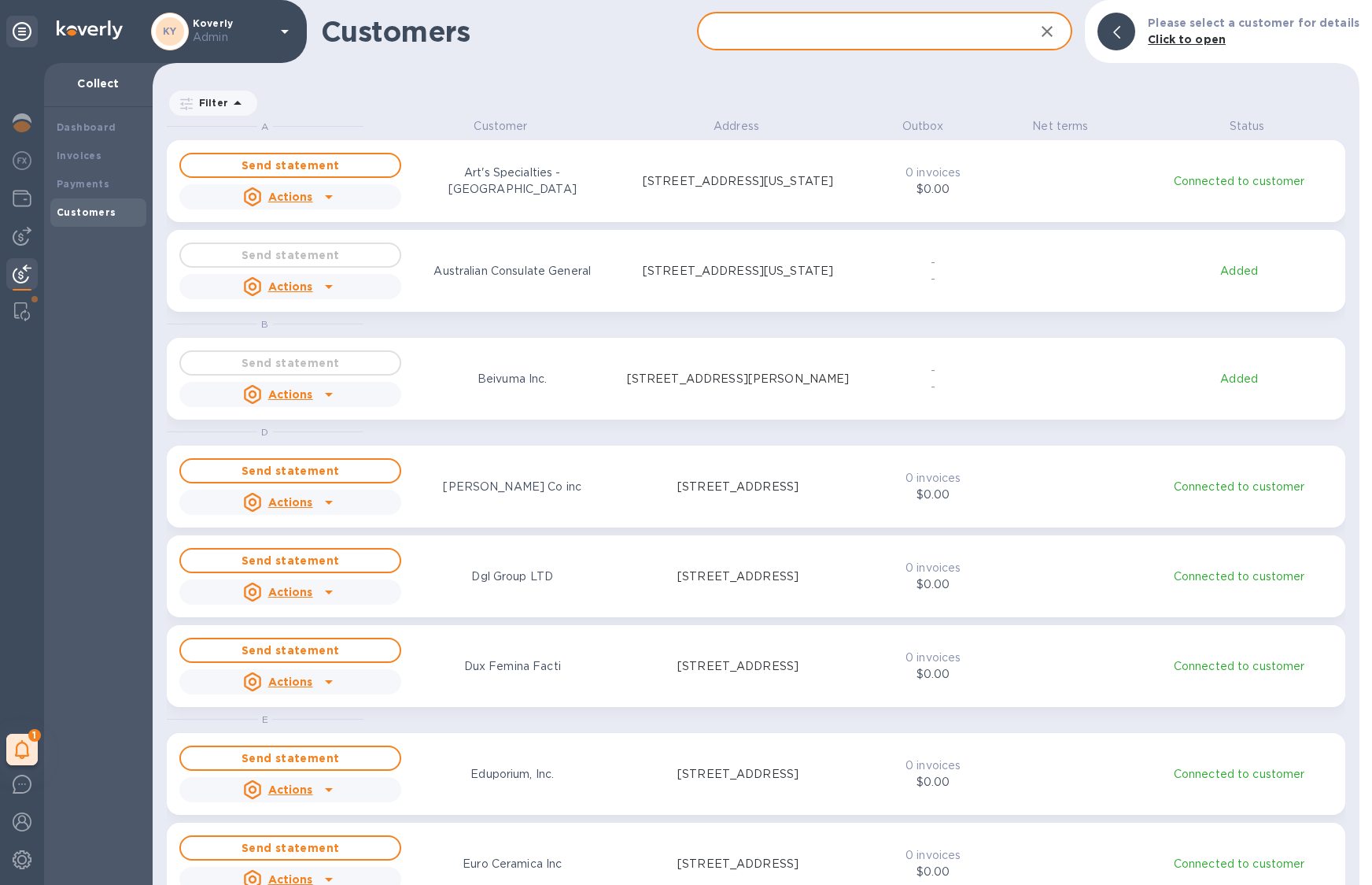
type input "v"
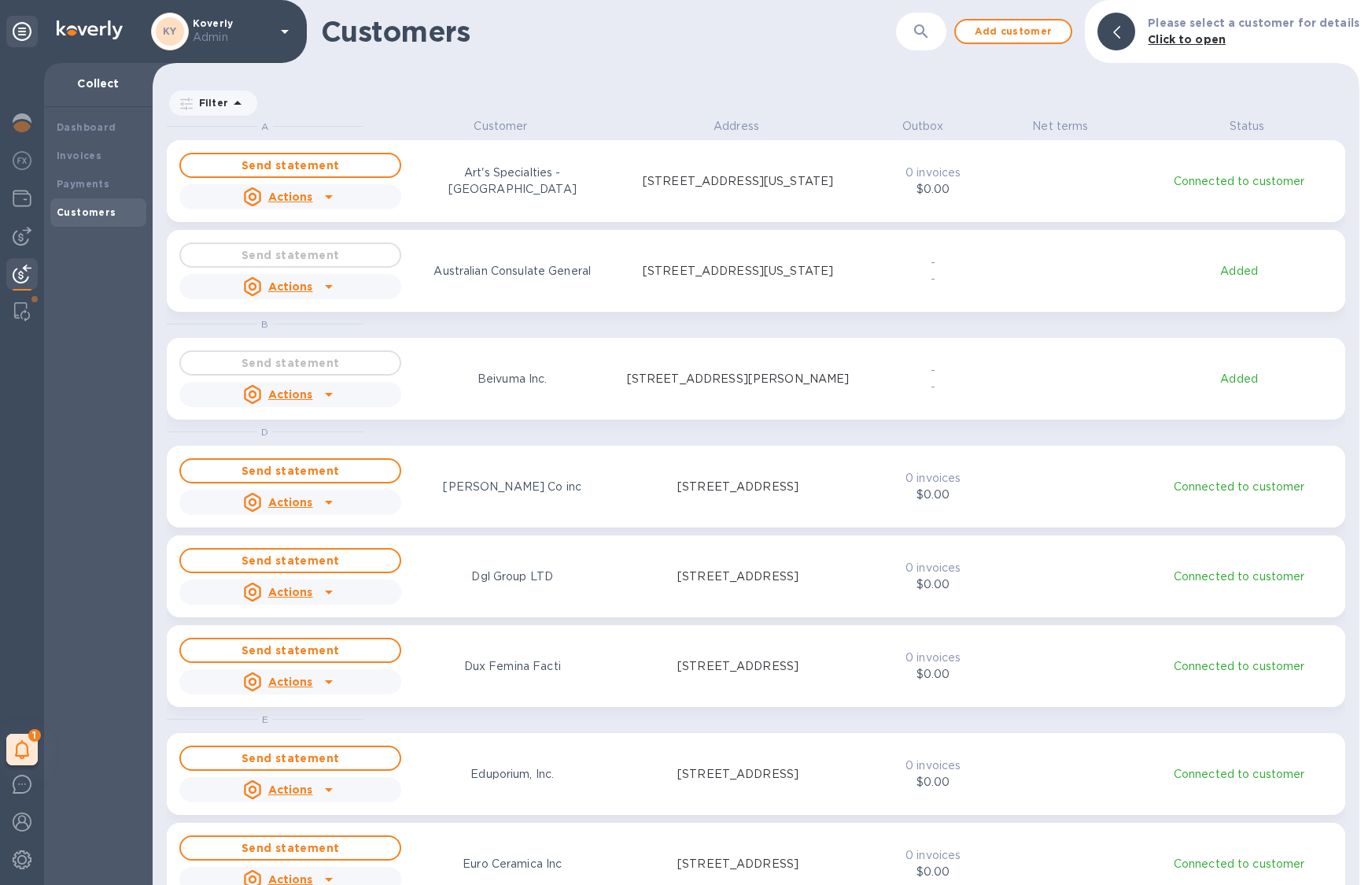
click at [1075, 76] on div "Filter" at bounding box center [756, 97] width 1207 height 43
click at [1049, 34] on span "Add customer" at bounding box center [1013, 31] width 89 height 18
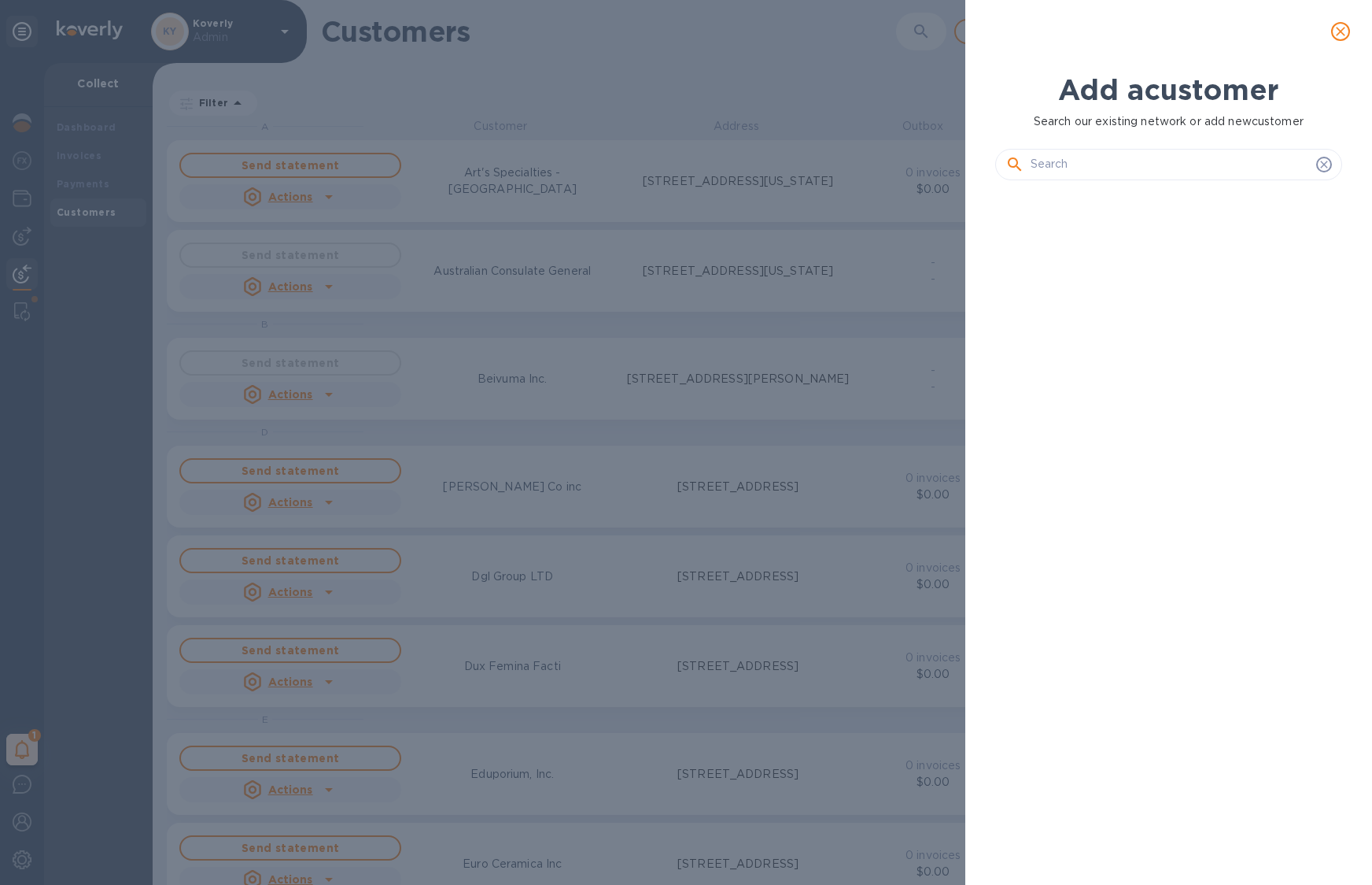
scroll to position [633, 353]
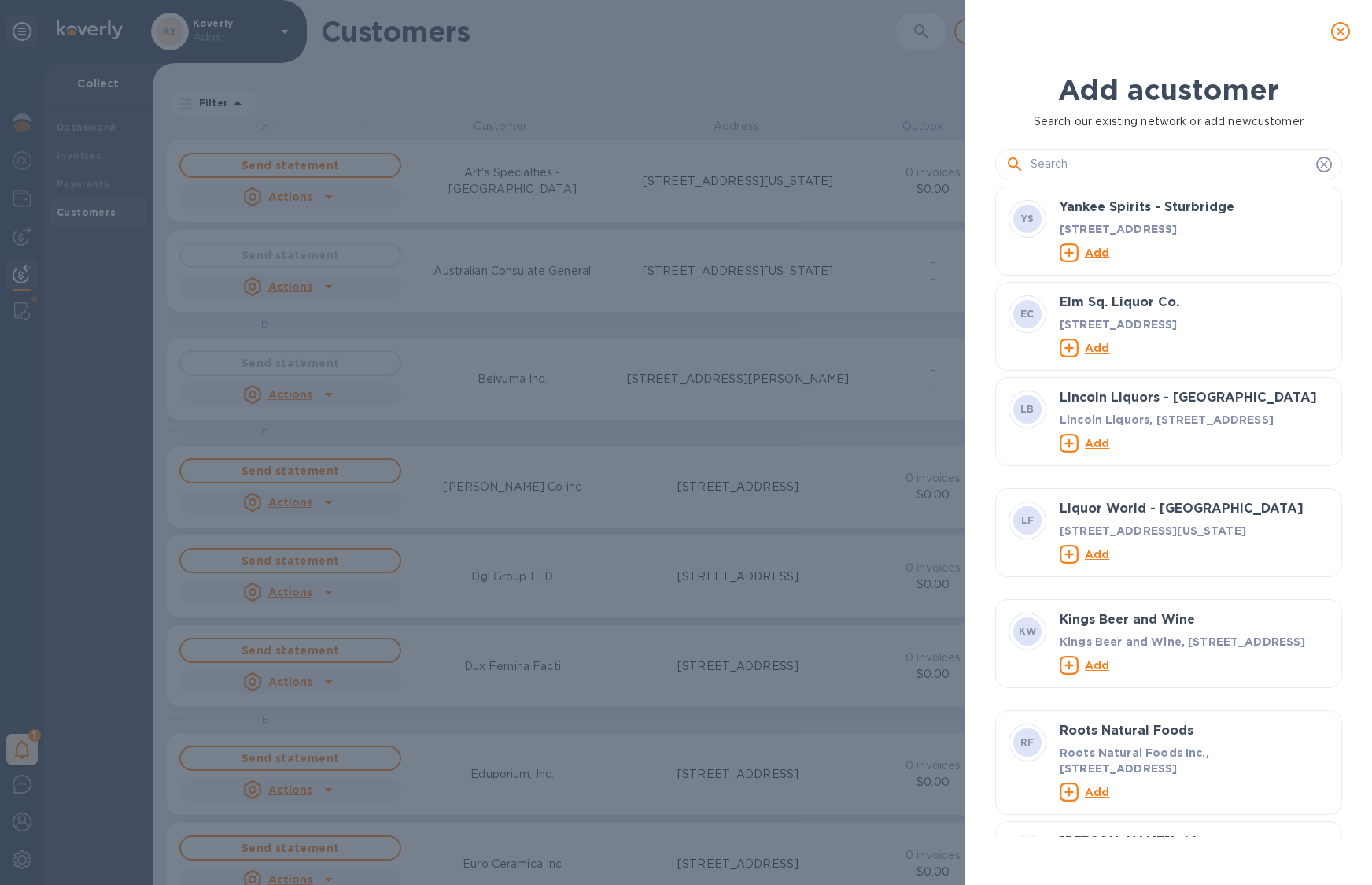
click at [1142, 167] on input "text" at bounding box center [1170, 164] width 279 height 23
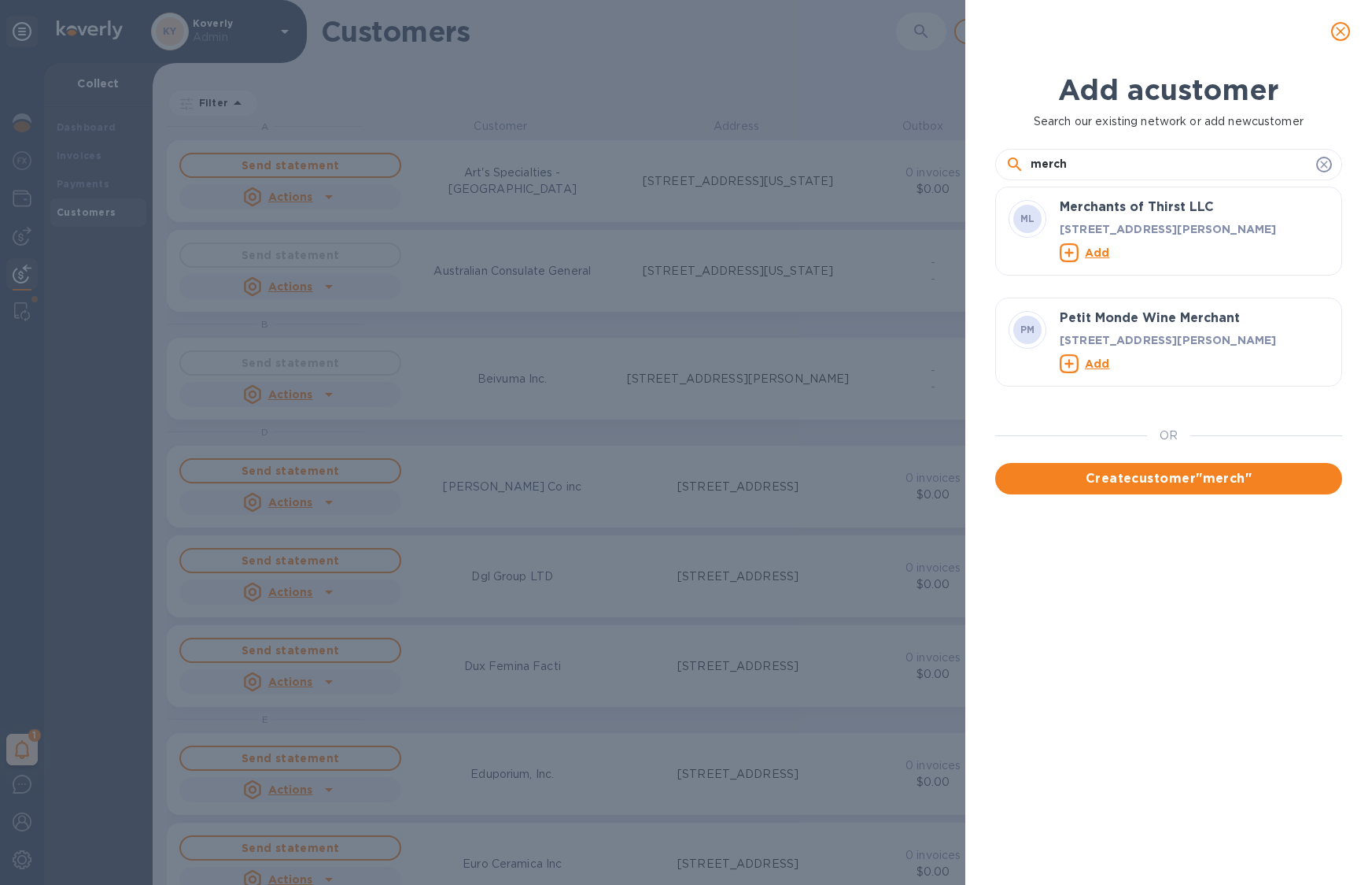
type input "merch"
click at [1100, 258] on u "Add" at bounding box center [1097, 251] width 24 height 13
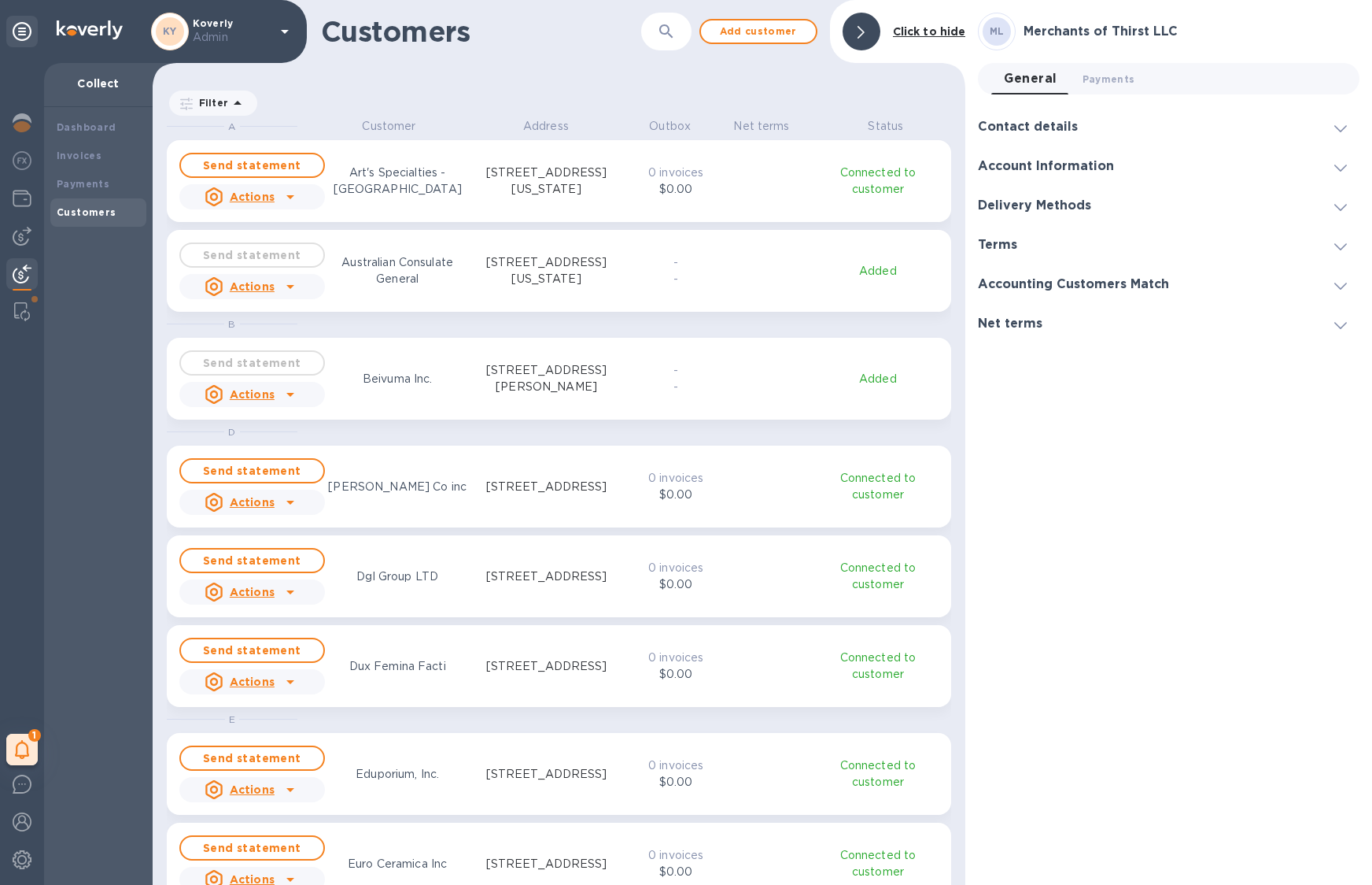
scroll to position [750, 806]
click at [676, 35] on icon "button" at bounding box center [666, 31] width 18 height 18
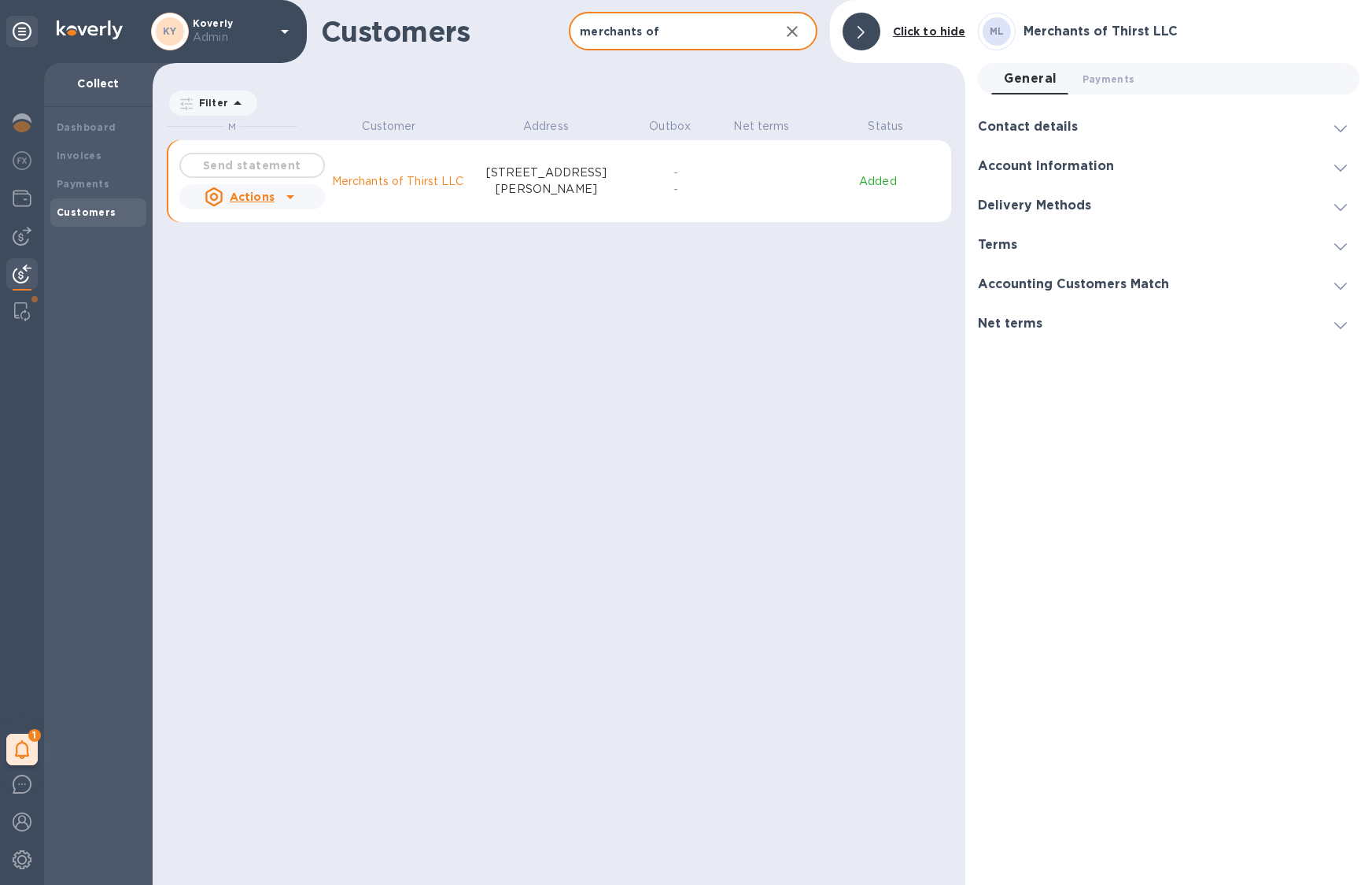
type input "merchants of"
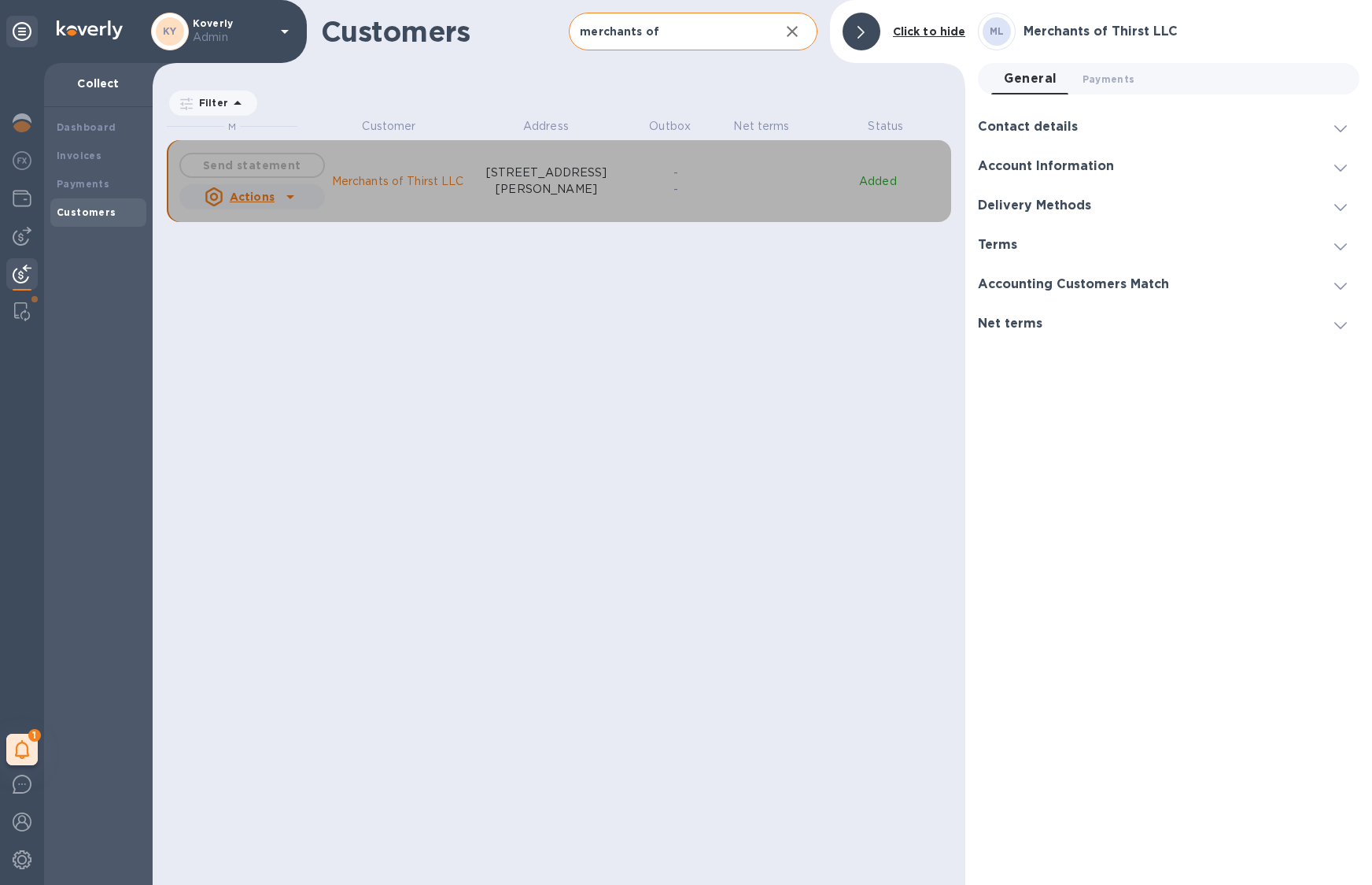
click at [590, 183] on p "3145 Geary Boulevard, #712, San Francisco, CA 94118 US" at bounding box center [546, 181] width 147 height 33
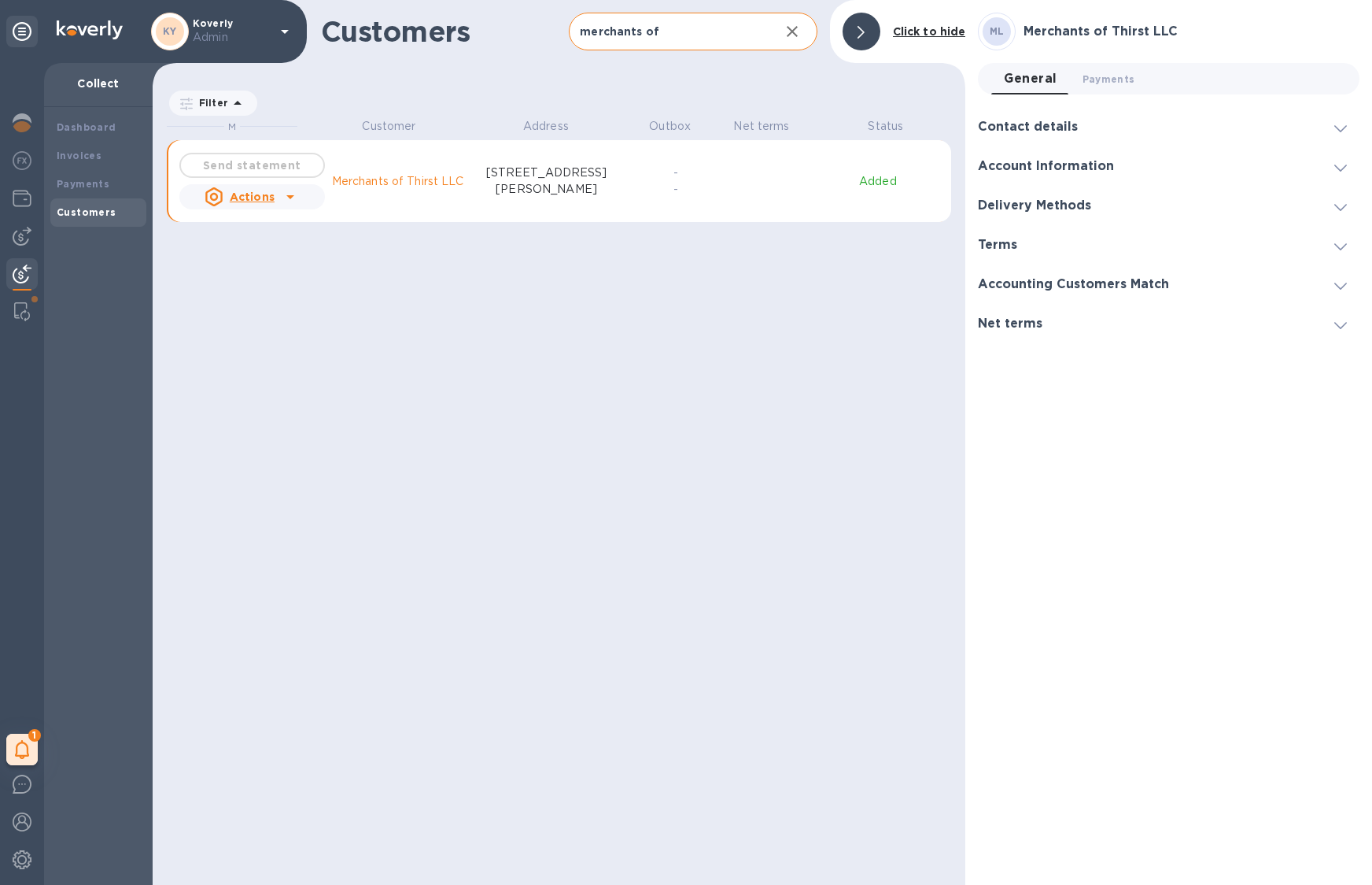
click at [1214, 131] on div "Contact details" at bounding box center [1169, 126] width 381 height 39
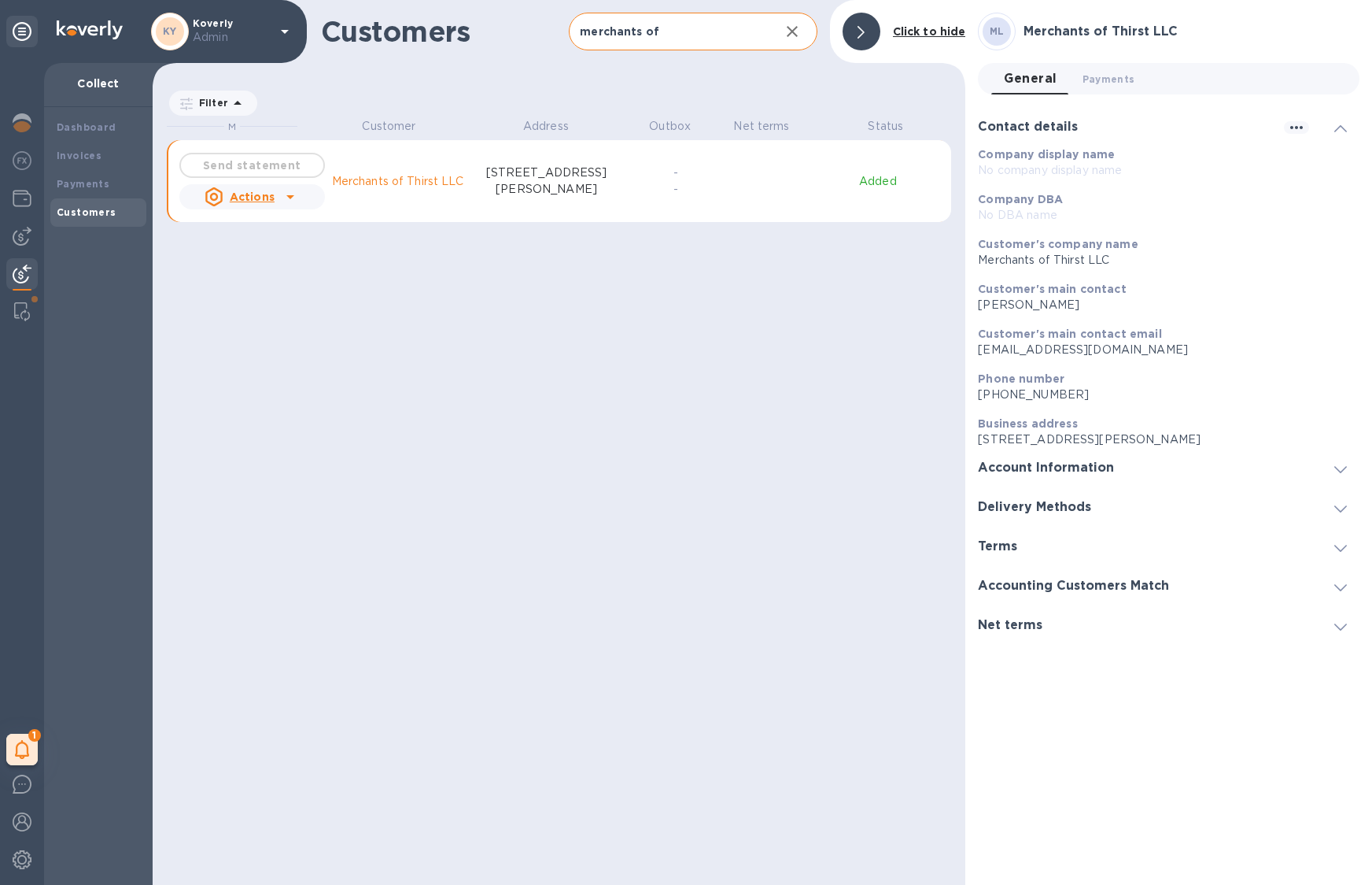
click at [1153, 85] on div "General 0 Payments 0" at bounding box center [1176, 79] width 369 height 31
click at [1112, 79] on span "Payments 0" at bounding box center [1109, 79] width 53 height 17
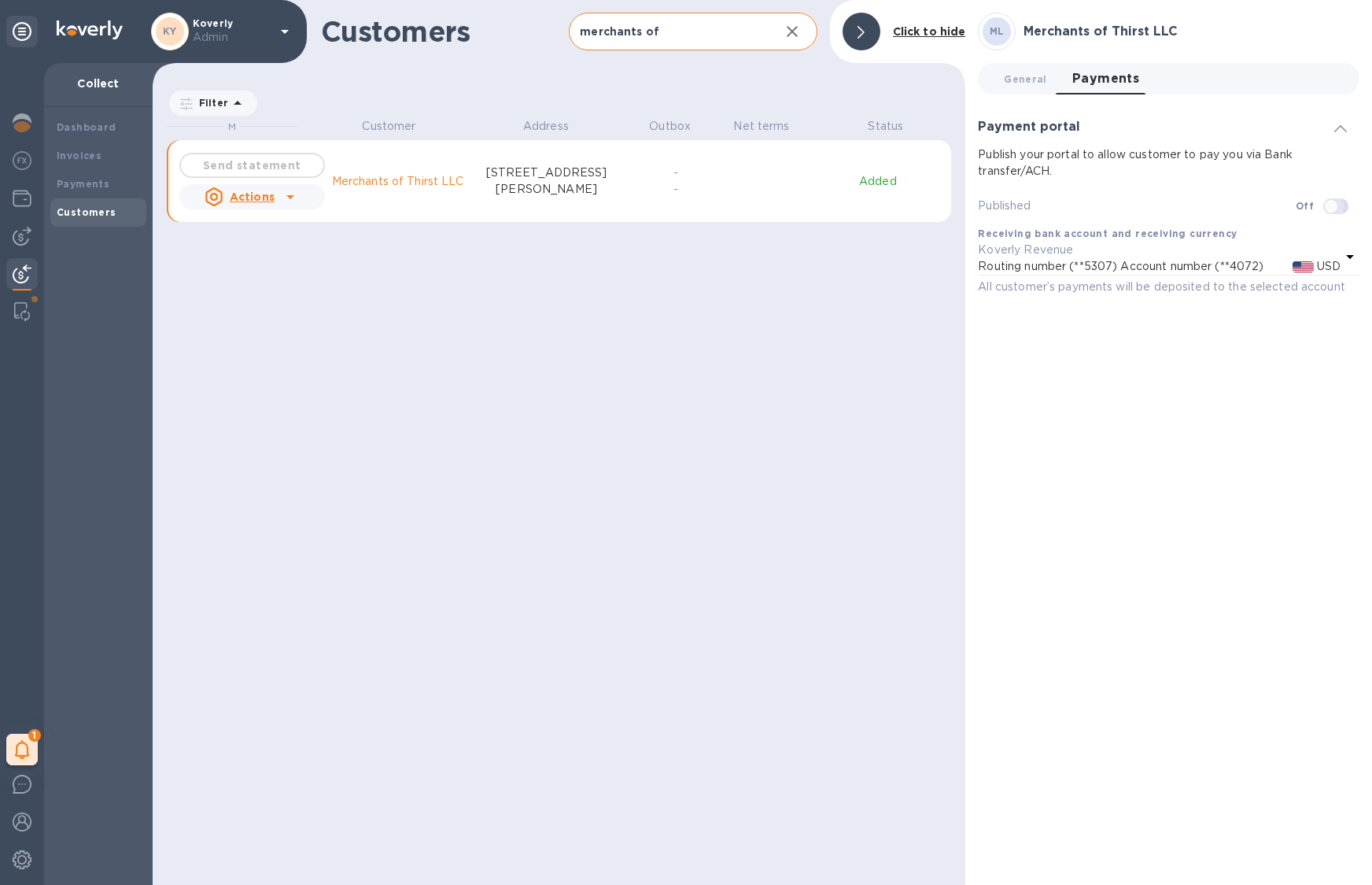
click at [1339, 206] on input "checkbox" at bounding box center [1331, 206] width 81 height 27
checkbox input "true"
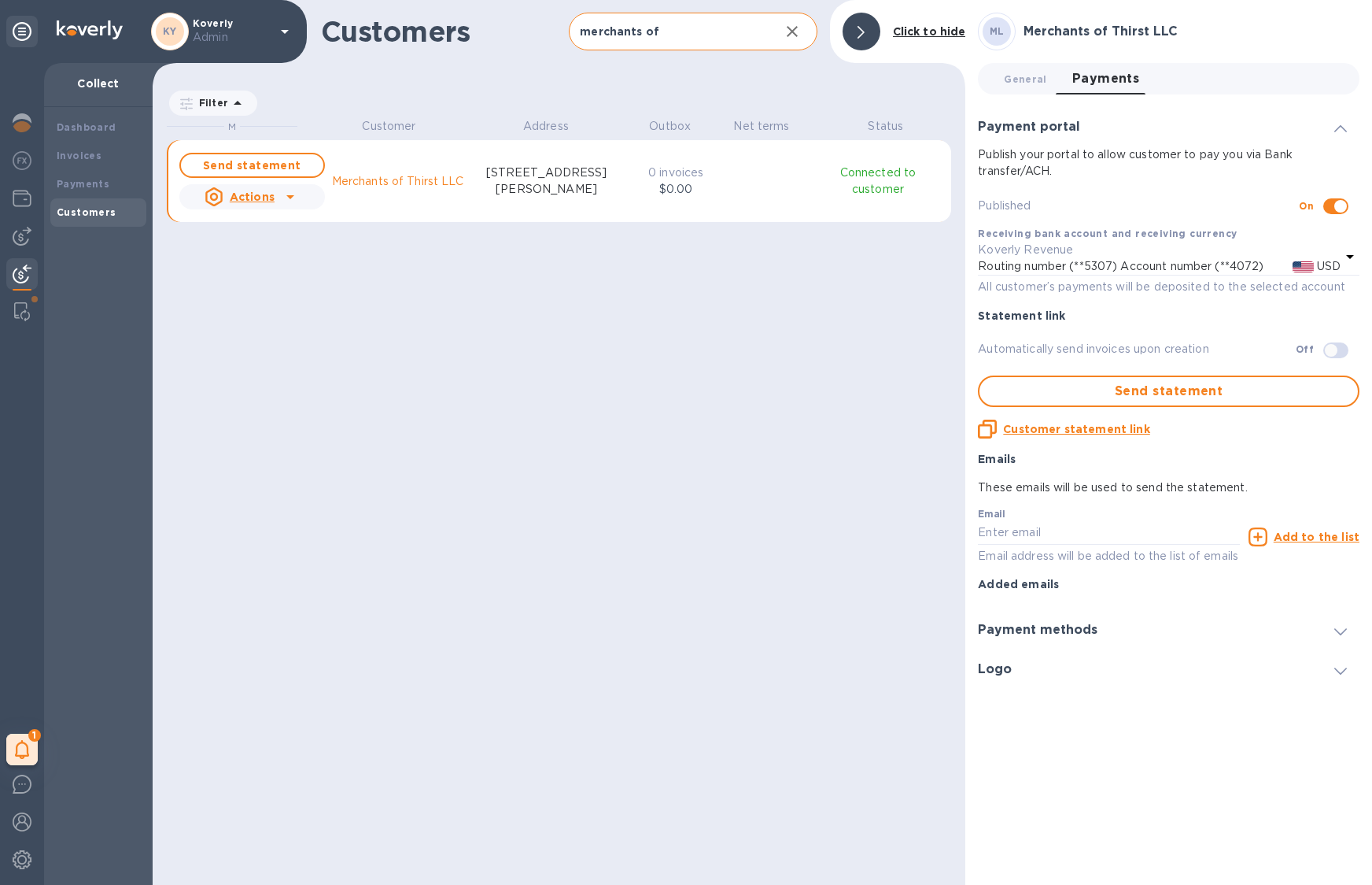
click at [679, 179] on p "0 invoices" at bounding box center [676, 172] width 57 height 17
click at [278, 194] on div "grid" at bounding box center [291, 196] width 25 height 25
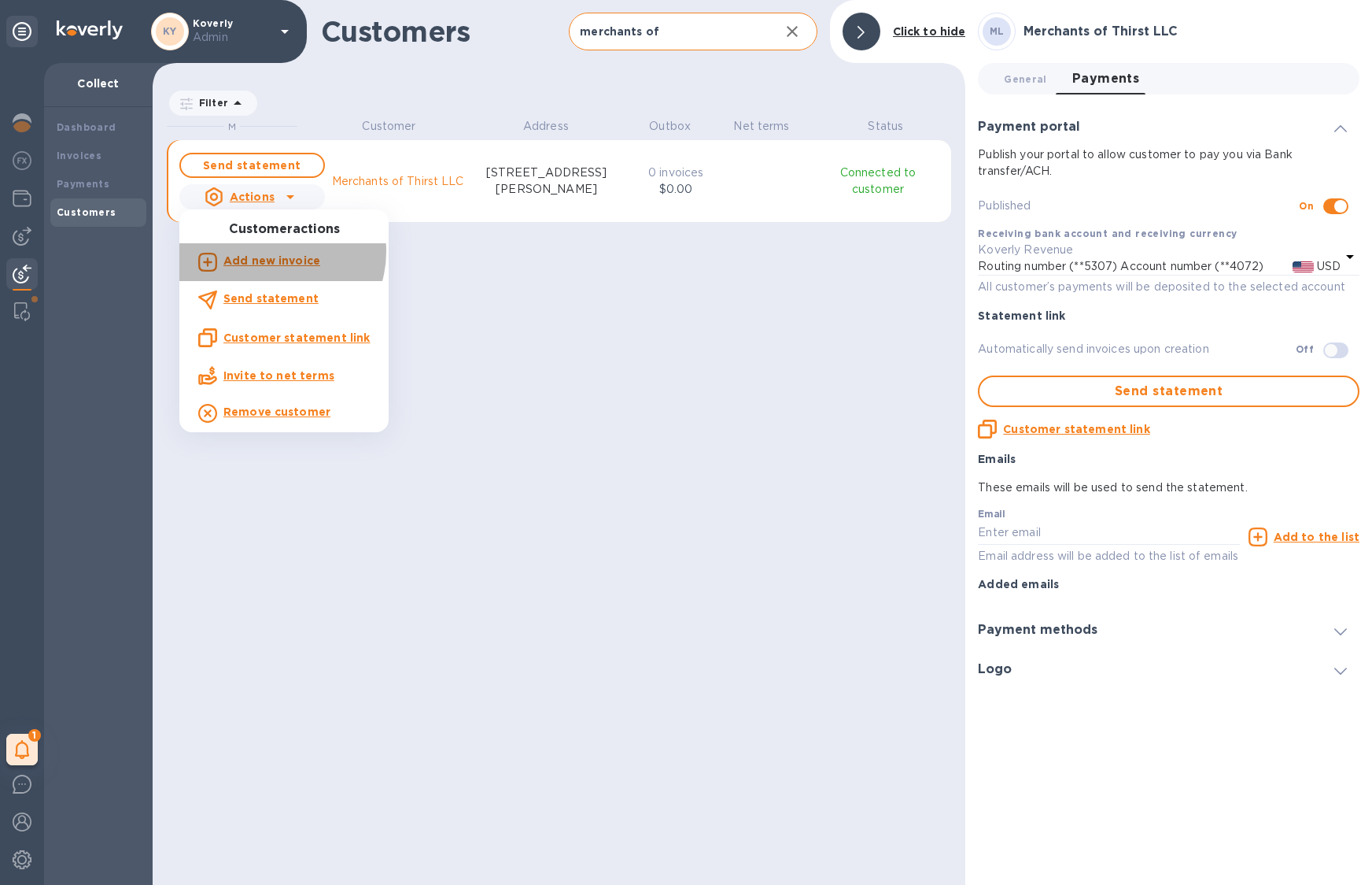
click at [277, 253] on p "Add new invoice" at bounding box center [272, 261] width 97 height 17
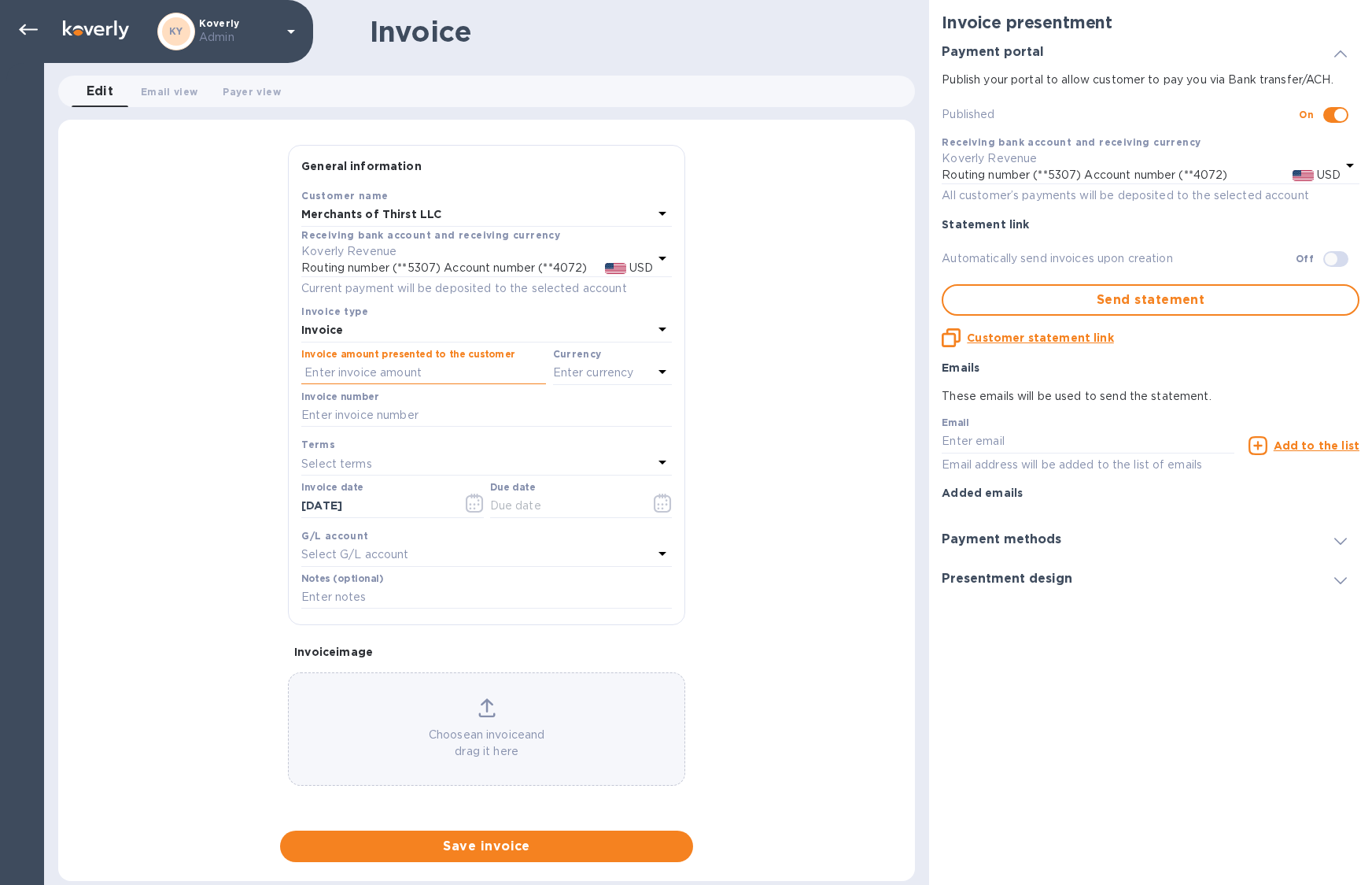
click at [457, 385] on input "text" at bounding box center [424, 372] width 245 height 23
paste input "36,738.08"
type input "36,738.08"
click at [629, 381] on p "Enter currency" at bounding box center [593, 372] width 81 height 17
click at [534, 407] on div "US Dollar" at bounding box center [586, 412] width 127 height 22
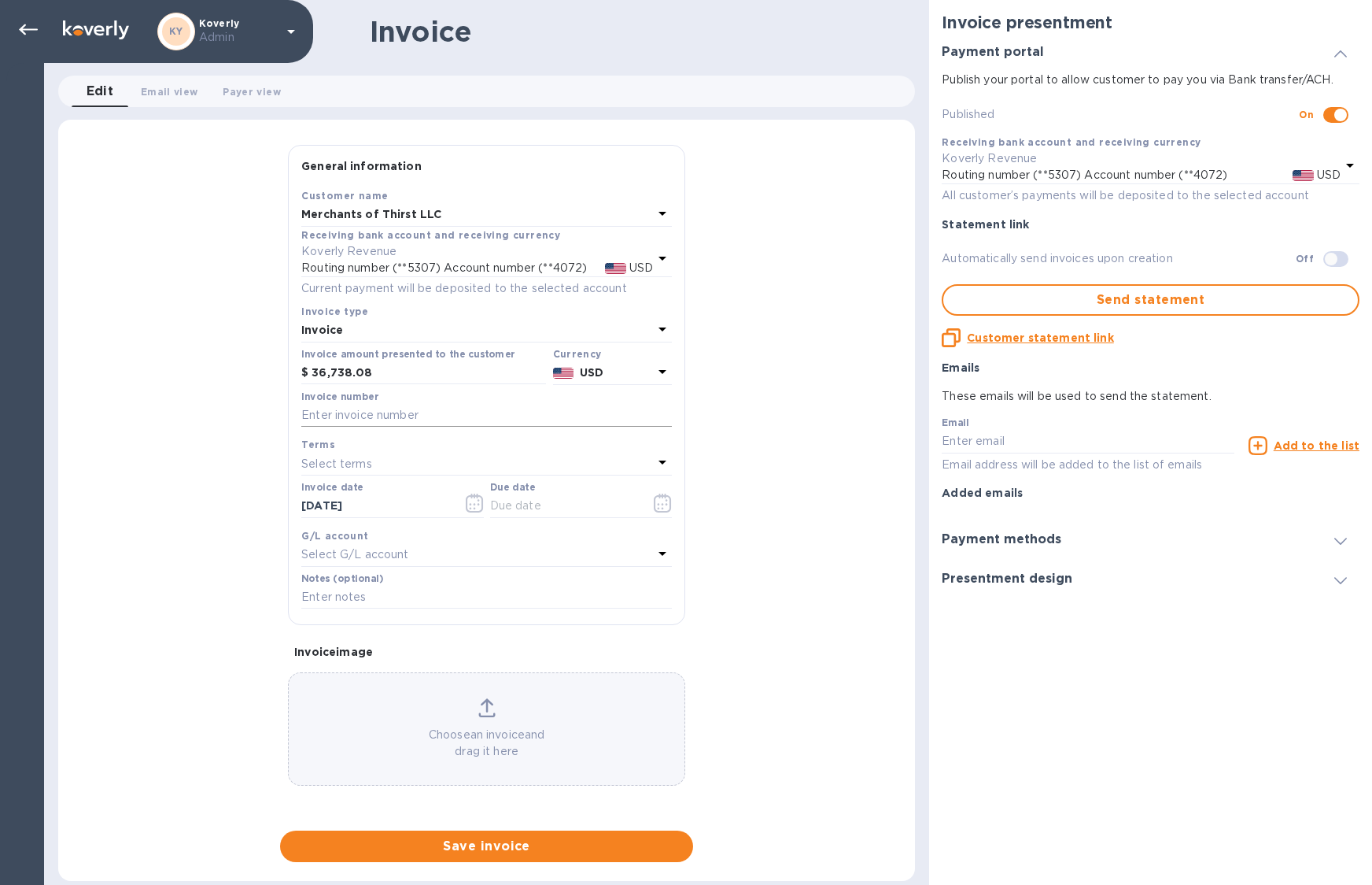
click at [514, 427] on input "text" at bounding box center [486, 415] width 370 height 23
type input "Double payment on 06.08"
click at [428, 475] on div "Select terms" at bounding box center [477, 463] width 352 height 22
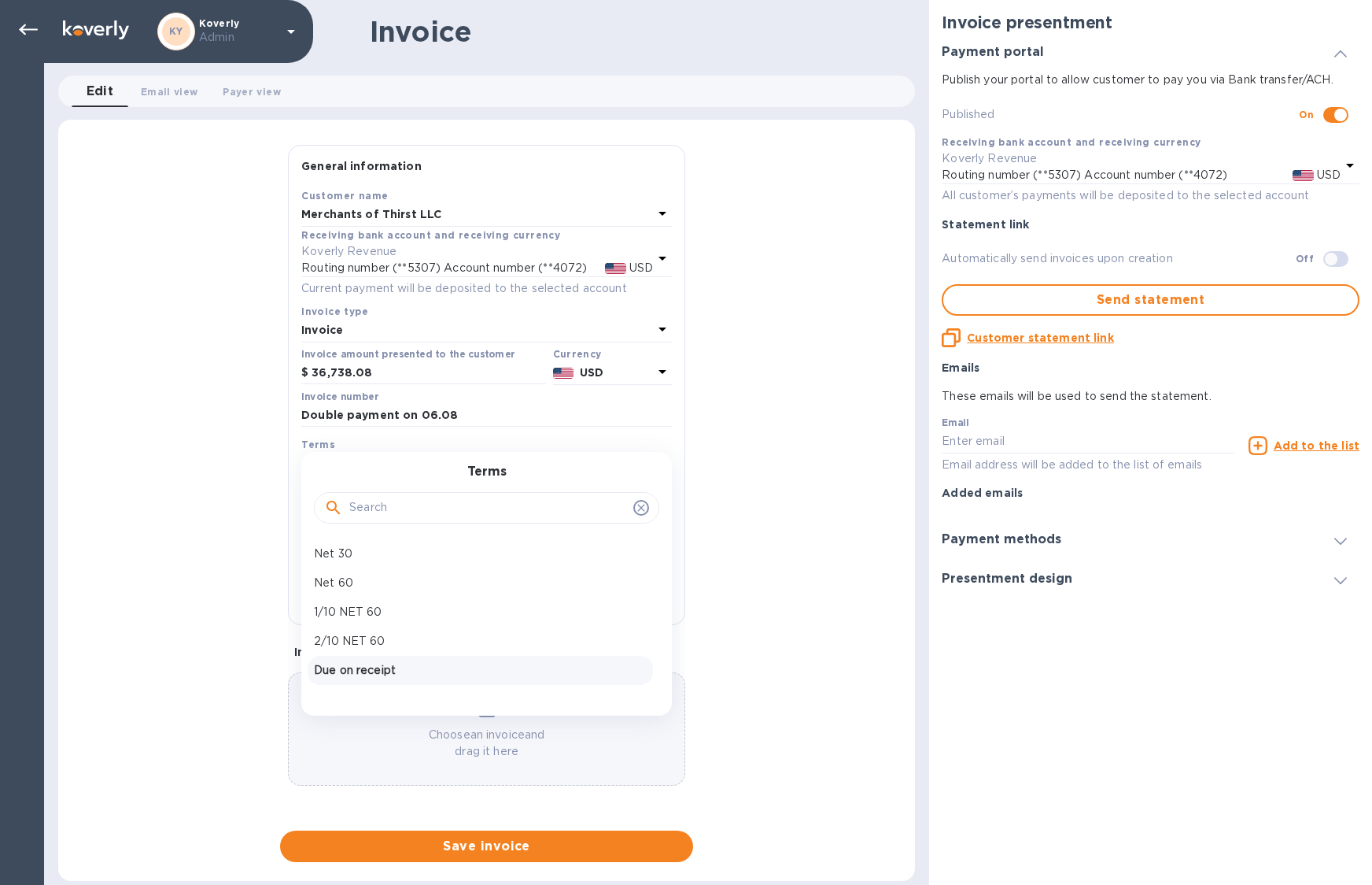
click at [452, 666] on div "Due on receipt" at bounding box center [479, 670] width 345 height 29
type input "09/05/2025"
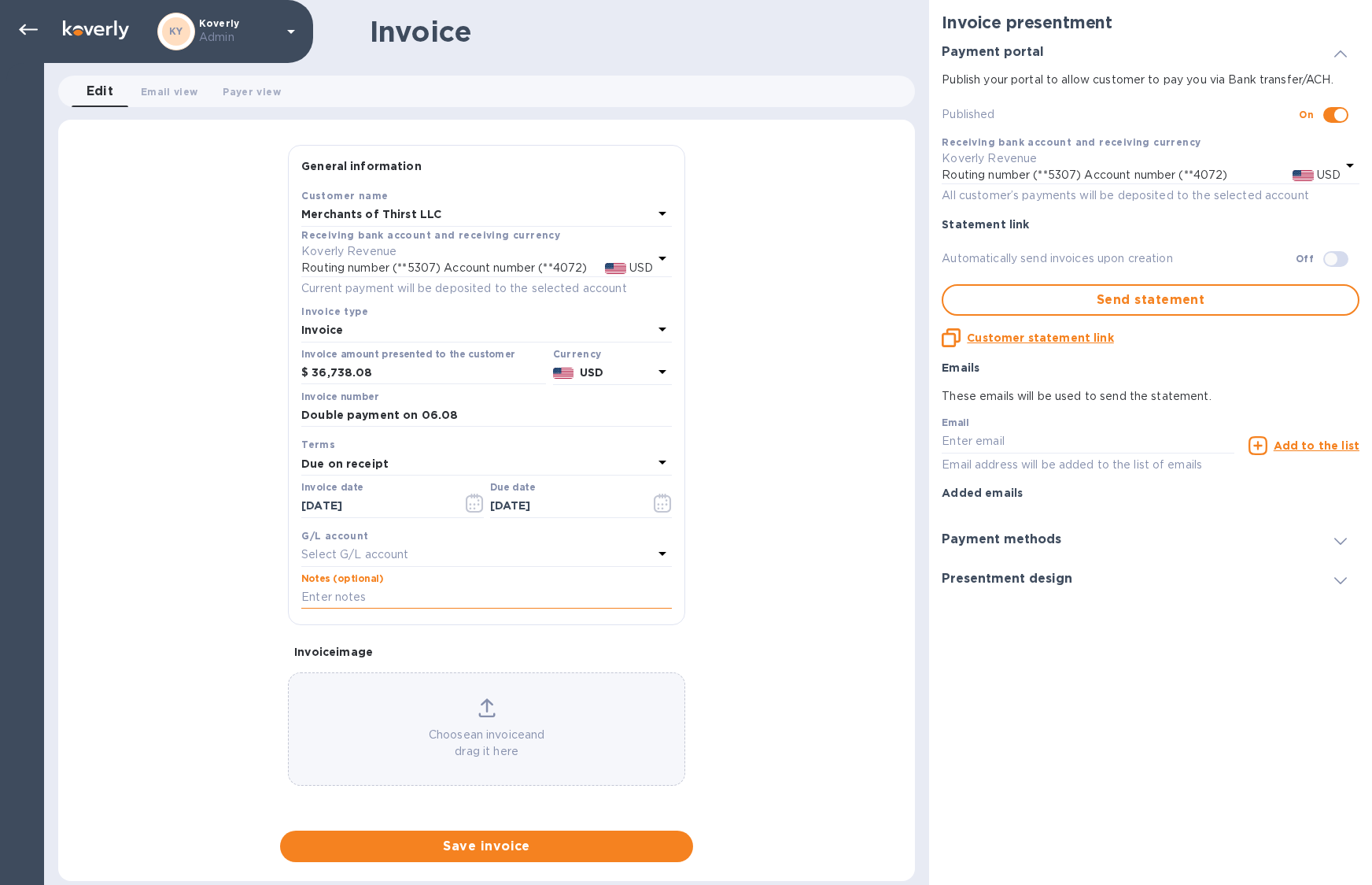
click at [549, 605] on input "text" at bounding box center [486, 597] width 370 height 23
paste input "29273821601279060981871281531"
type input "29273821601279060981871281531"
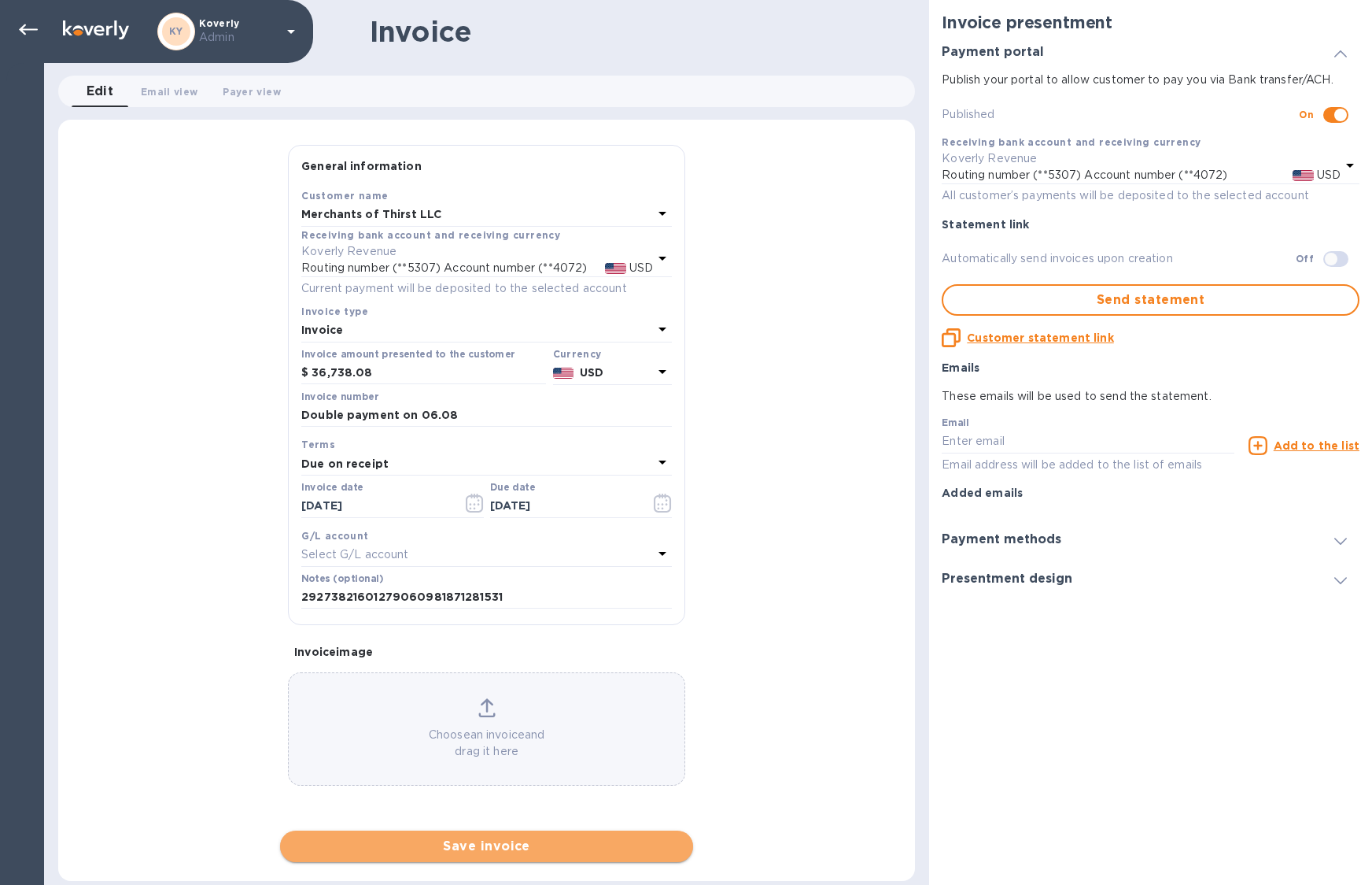
click at [600, 839] on span "Save invoice" at bounding box center [486, 845] width 388 height 18
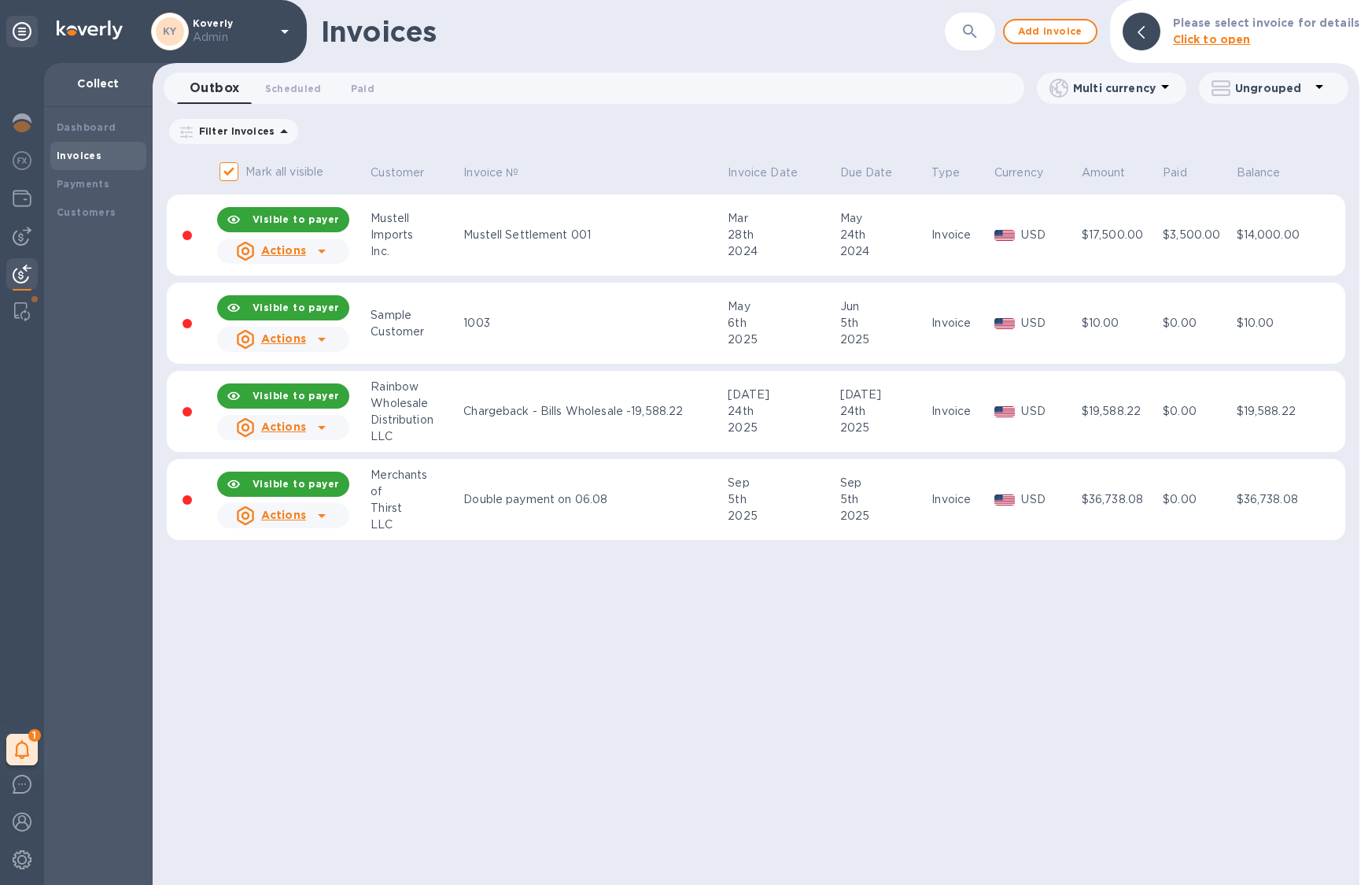
click at [646, 628] on div "Invoices ​ Add invoice Please select invoice for details Click to open Outbox 0…" at bounding box center [756, 442] width 1207 height 885
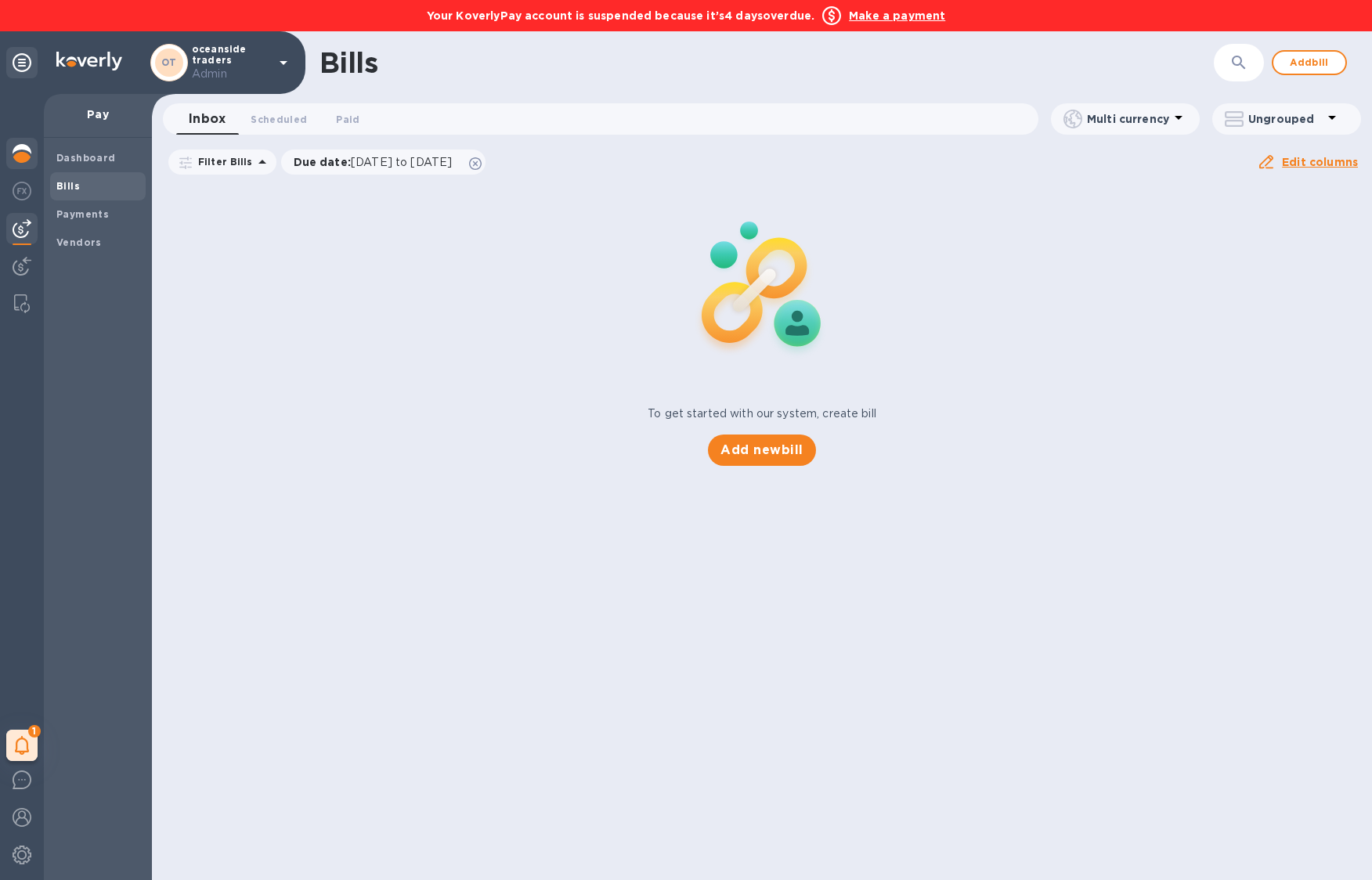
click at [23, 153] on img at bounding box center [21, 153] width 18 height 18
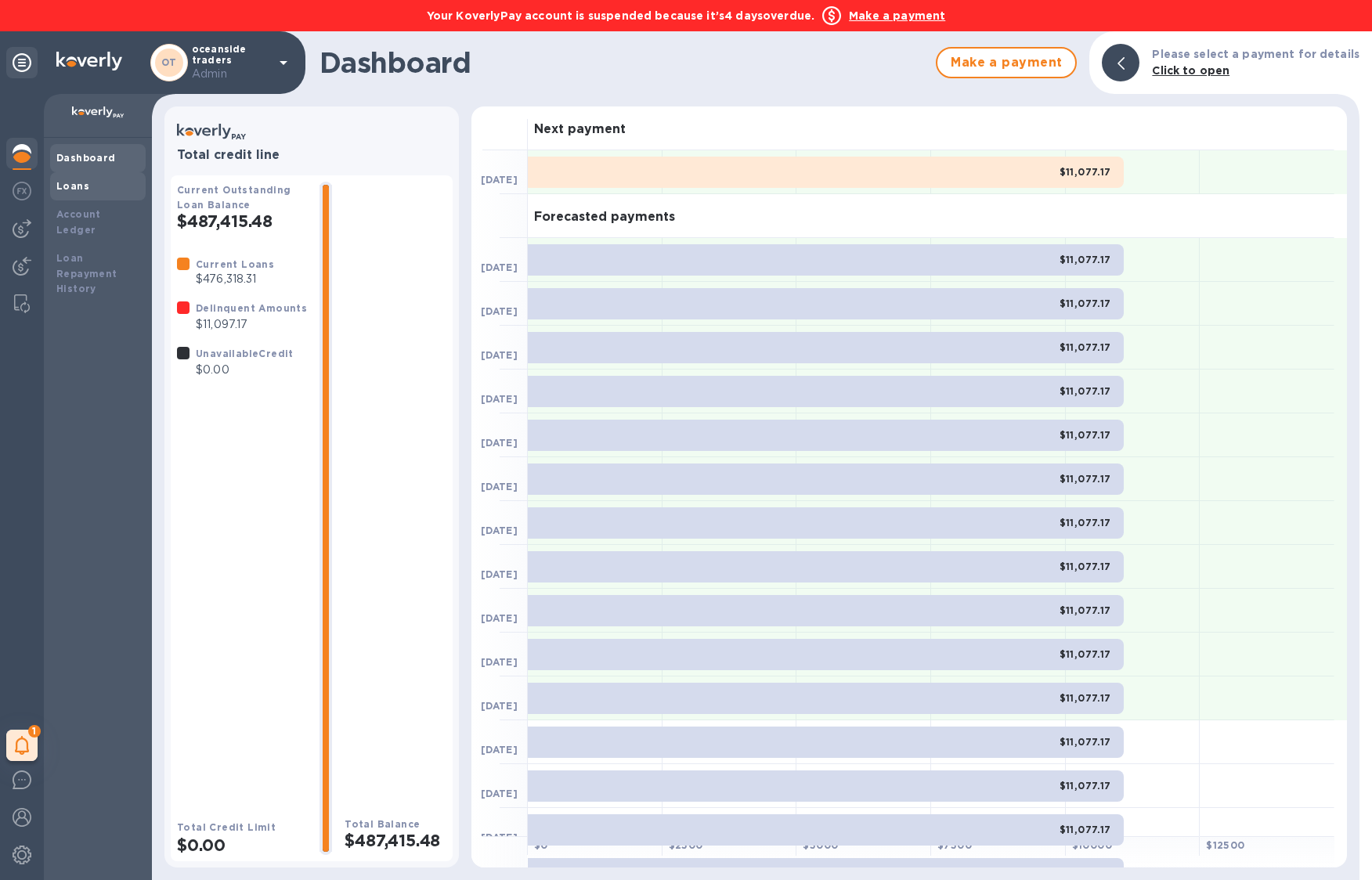
click at [80, 187] on b "Loans" at bounding box center [73, 186] width 33 height 12
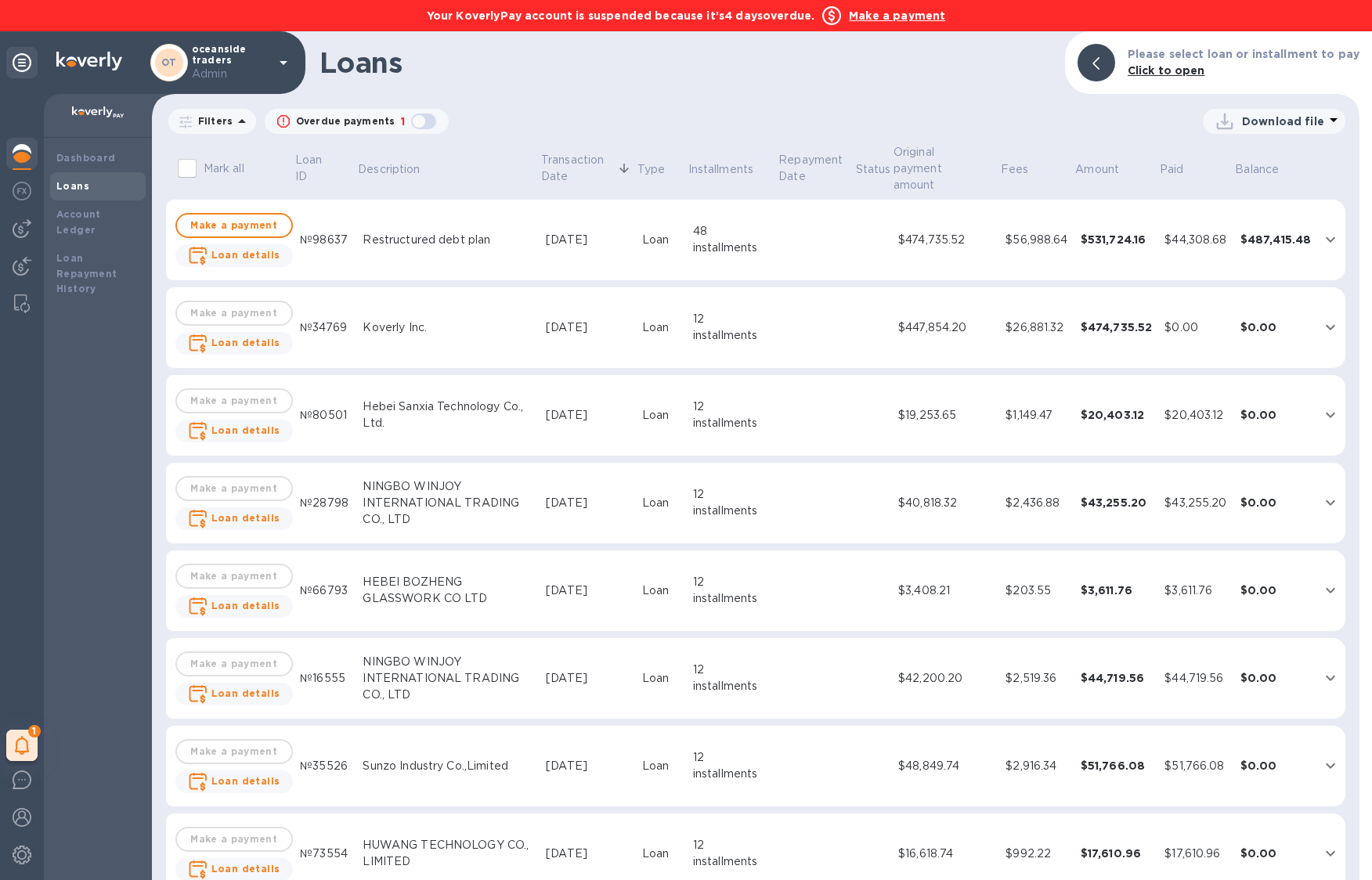
click at [931, 18] on b "Make a payment" at bounding box center [897, 15] width 97 height 13
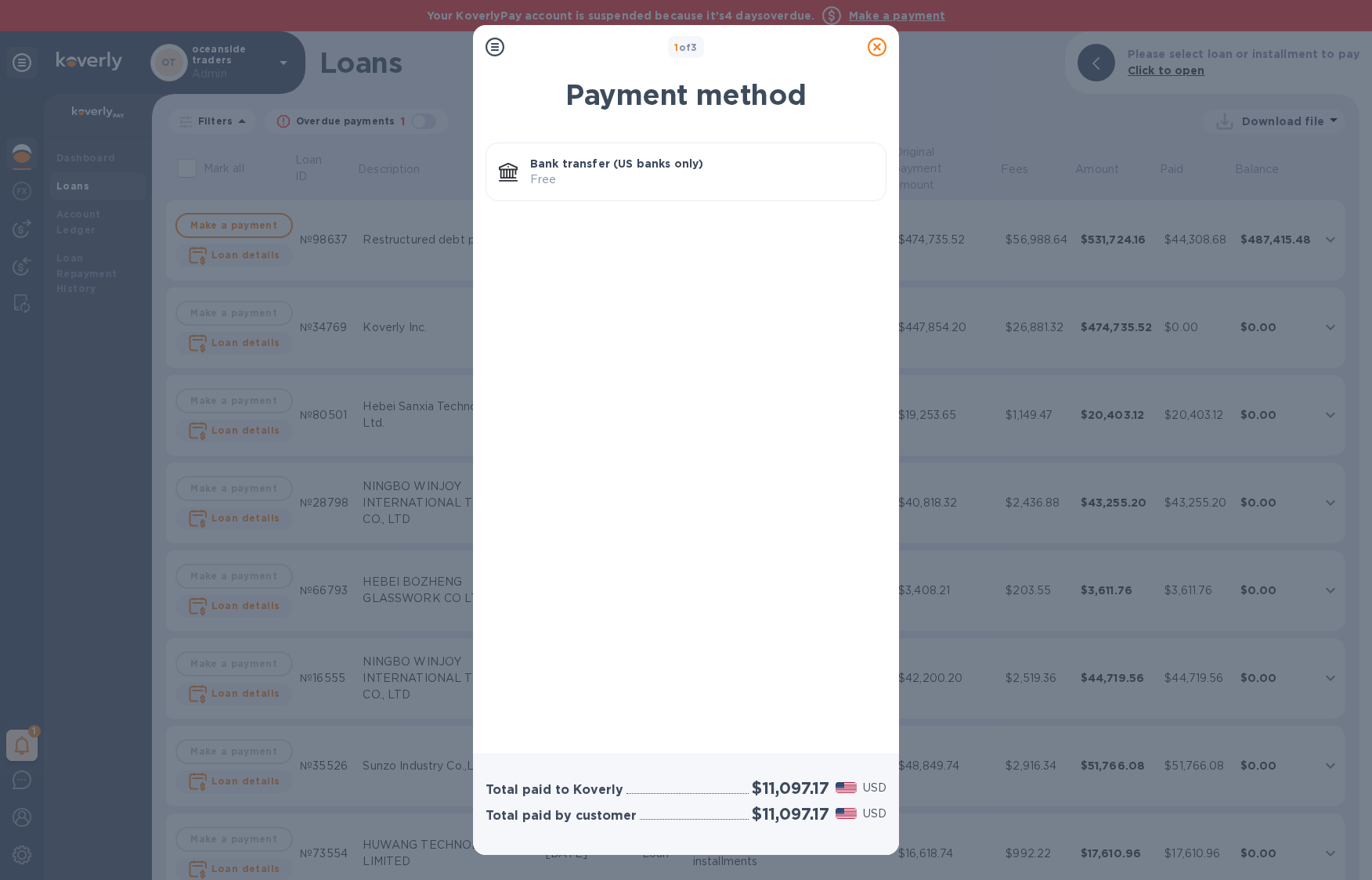
click at [656, 168] on p "Bank transfer (US banks only)" at bounding box center [701, 163] width 343 height 15
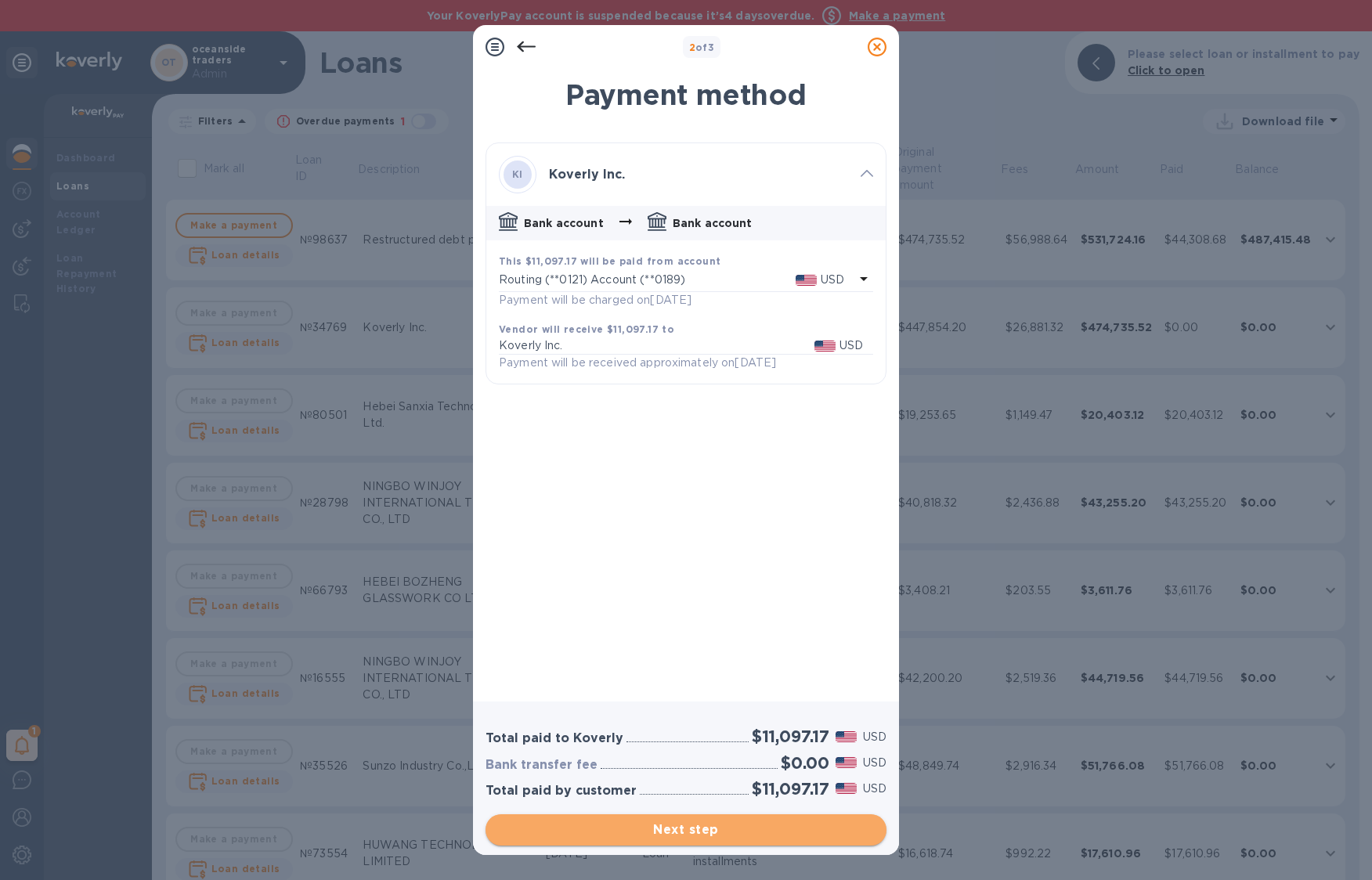
click at [672, 829] on span "Next step" at bounding box center [686, 829] width 375 height 18
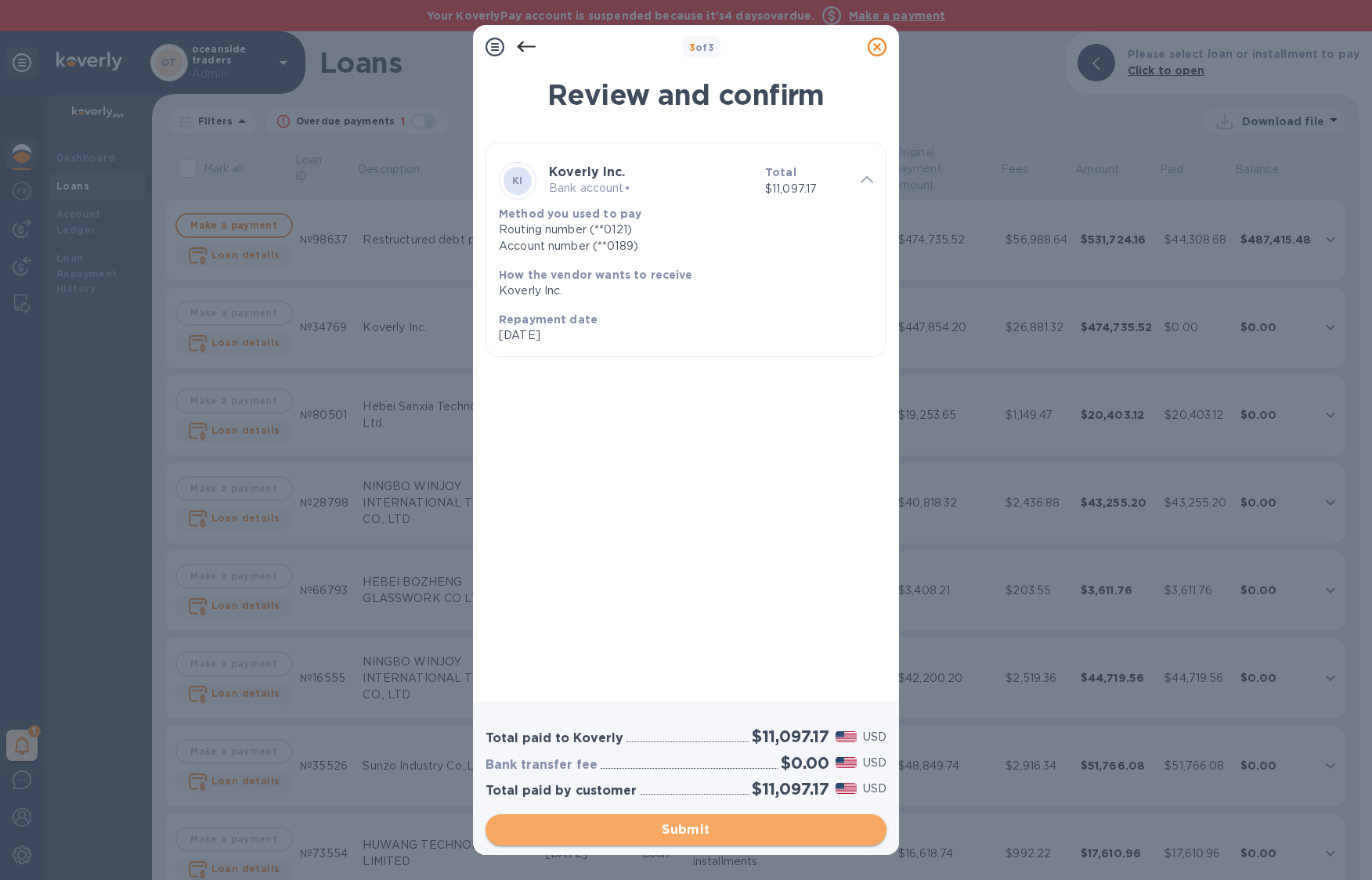
click at [672, 829] on span "Submit" at bounding box center [686, 829] width 375 height 18
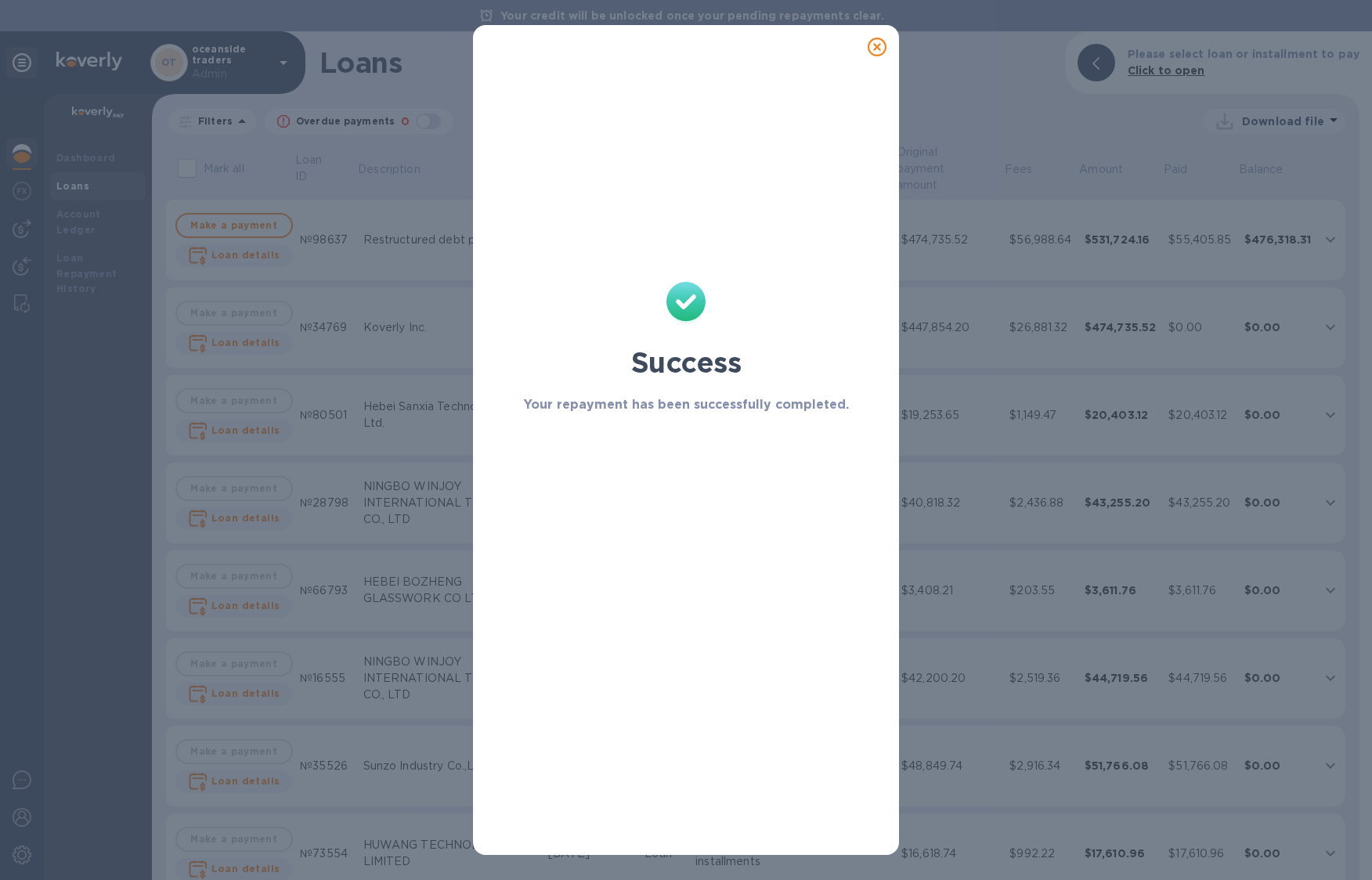
click at [883, 55] on icon at bounding box center [877, 46] width 18 height 18
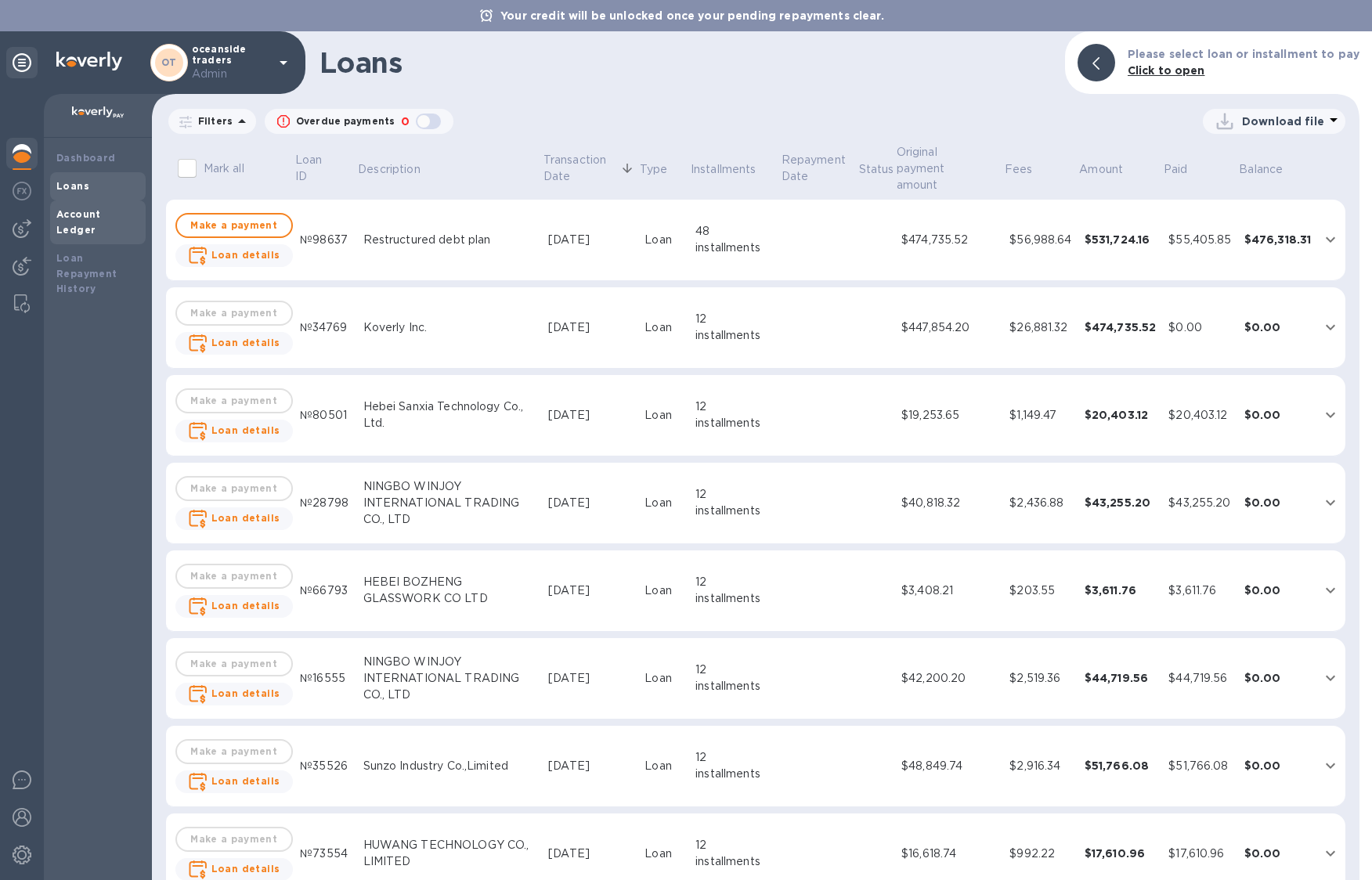
click at [111, 220] on div "Account Ledger" at bounding box center [98, 222] width 83 height 31
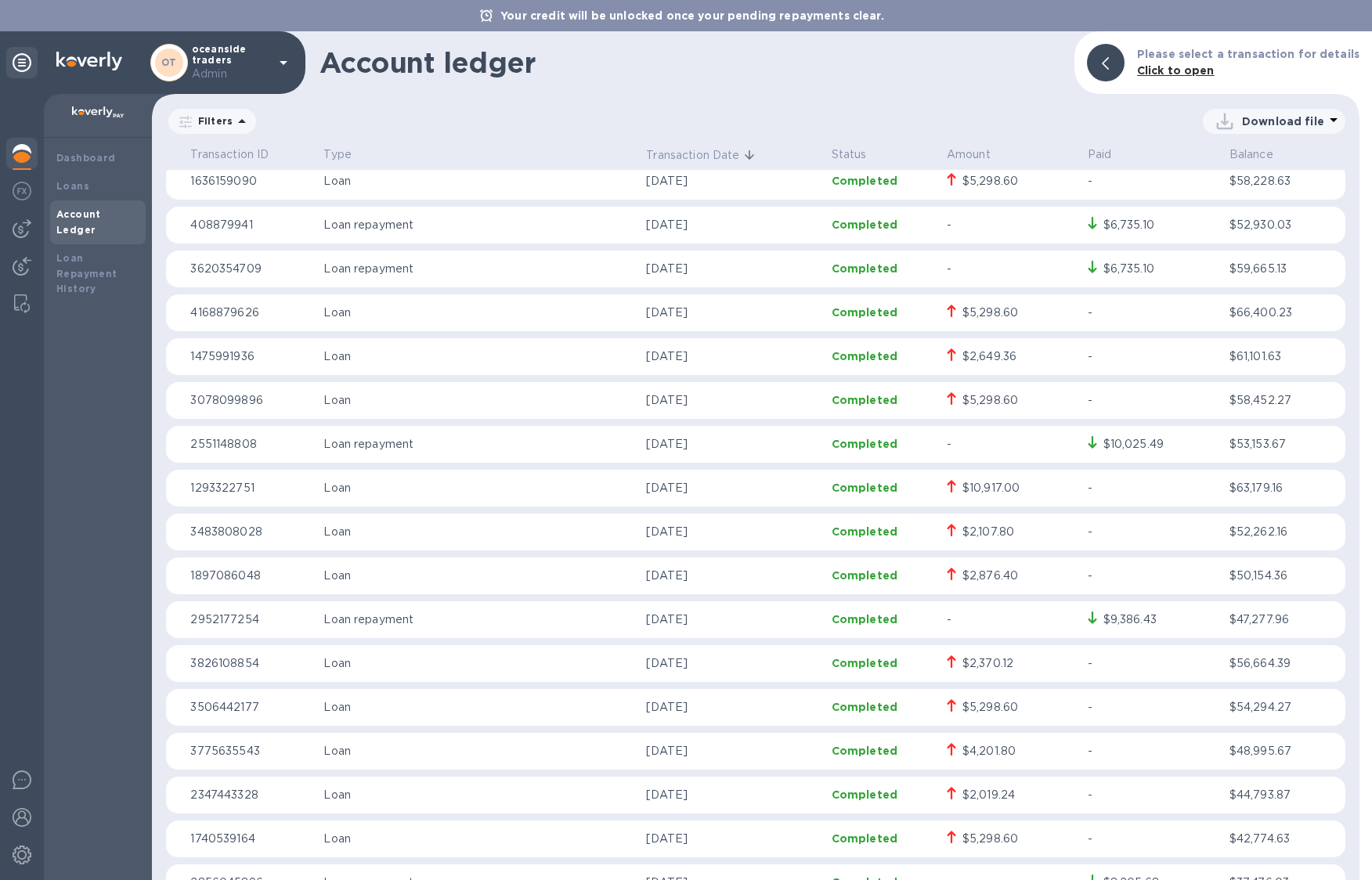
scroll to position [4431, 0]
